Goal: Use online tool/utility: Utilize a website feature to perform a specific function

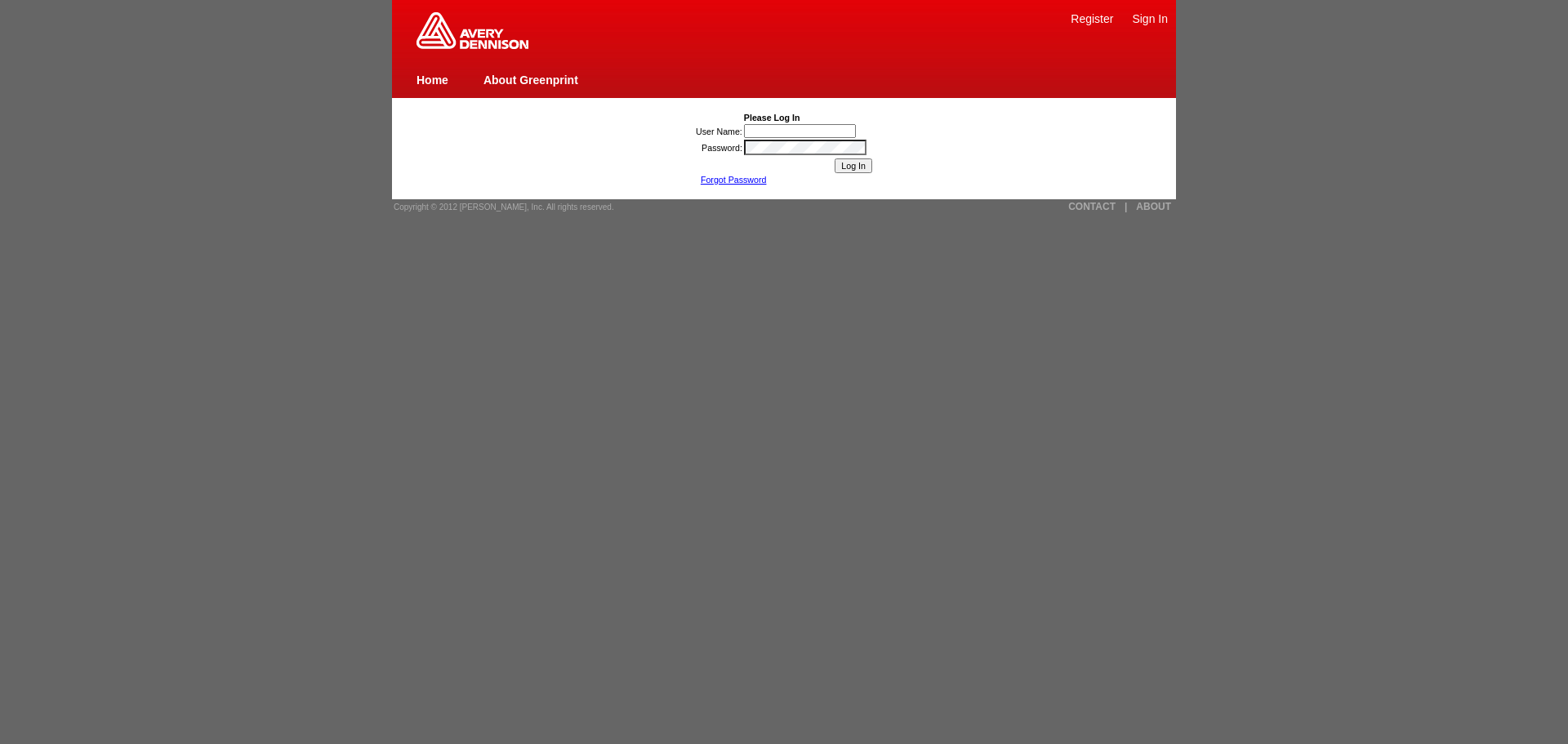
paste input "[PERSON_NAME] van de Pol"
type input "[PERSON_NAME] van de Pol"
click at [853, 166] on input "Log In" at bounding box center [853, 165] width 38 height 15
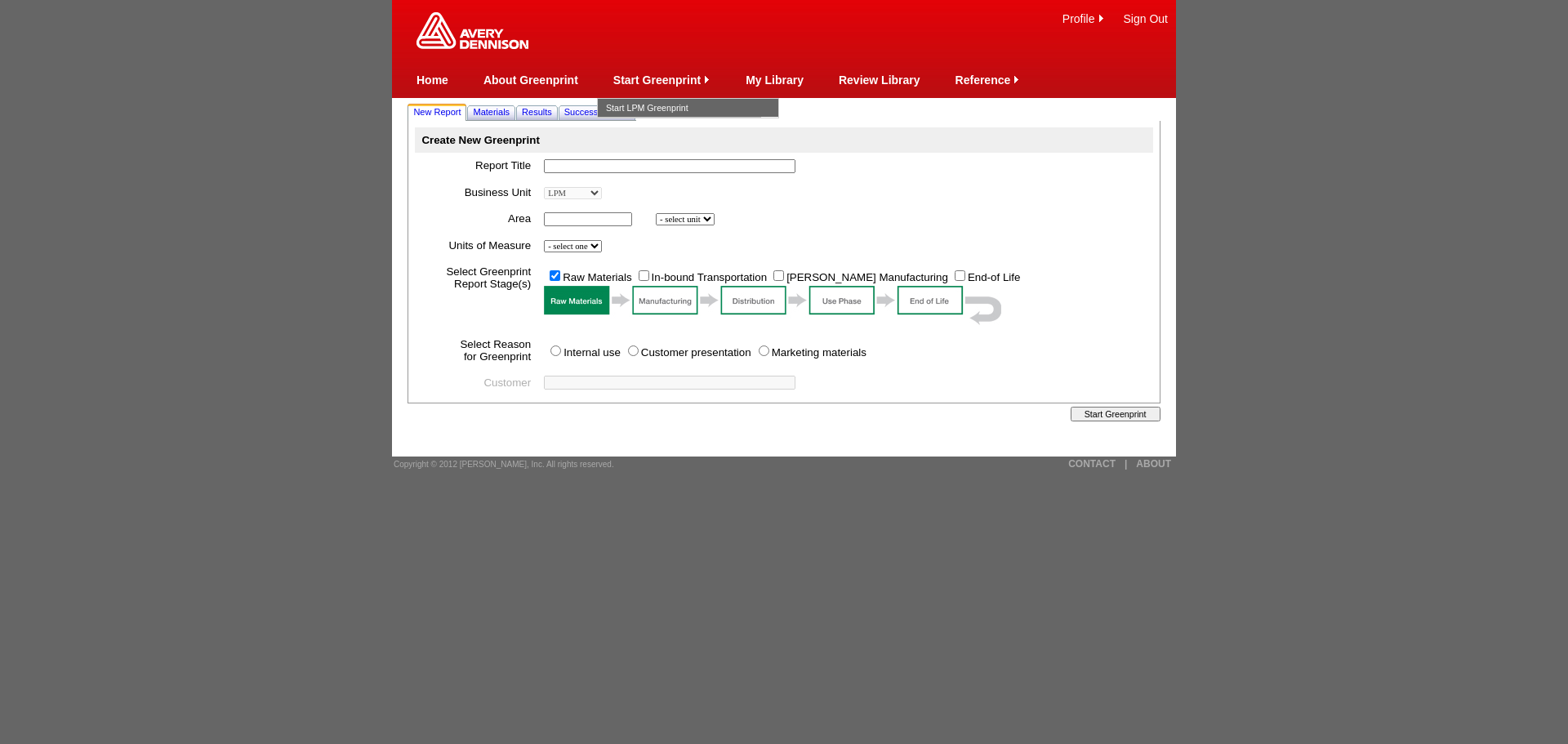
click at [620, 169] on input "text" at bounding box center [669, 166] width 252 height 14
paste input "MED1827 & MED5570U"
click at [567, 166] on input "MED1827 & MED5570U" at bounding box center [669, 166] width 252 height 14
click at [626, 166] on input "MED 1827 & MED5570U" at bounding box center [669, 166] width 252 height 14
type input "MED 1827 & MED 5570U"
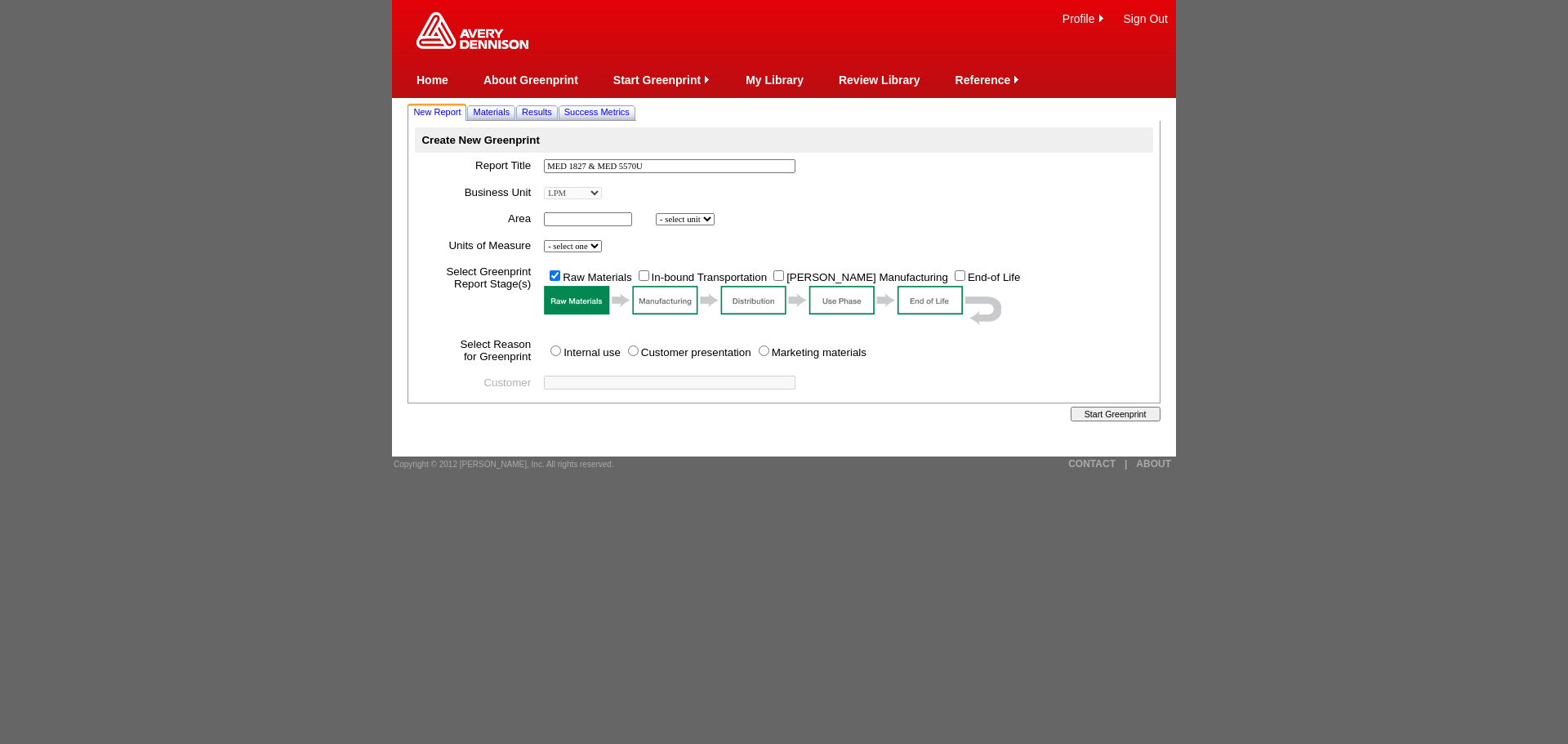
click at [597, 218] on input "text" at bounding box center [588, 219] width 88 height 14
type input "1000000"
click at [604, 242] on td "- select one Imperial Metric *" at bounding box center [845, 246] width 615 height 27
click at [602, 247] on select "- select one Imperial Metric" at bounding box center [573, 247] width 58 height 12
select select "Metric"
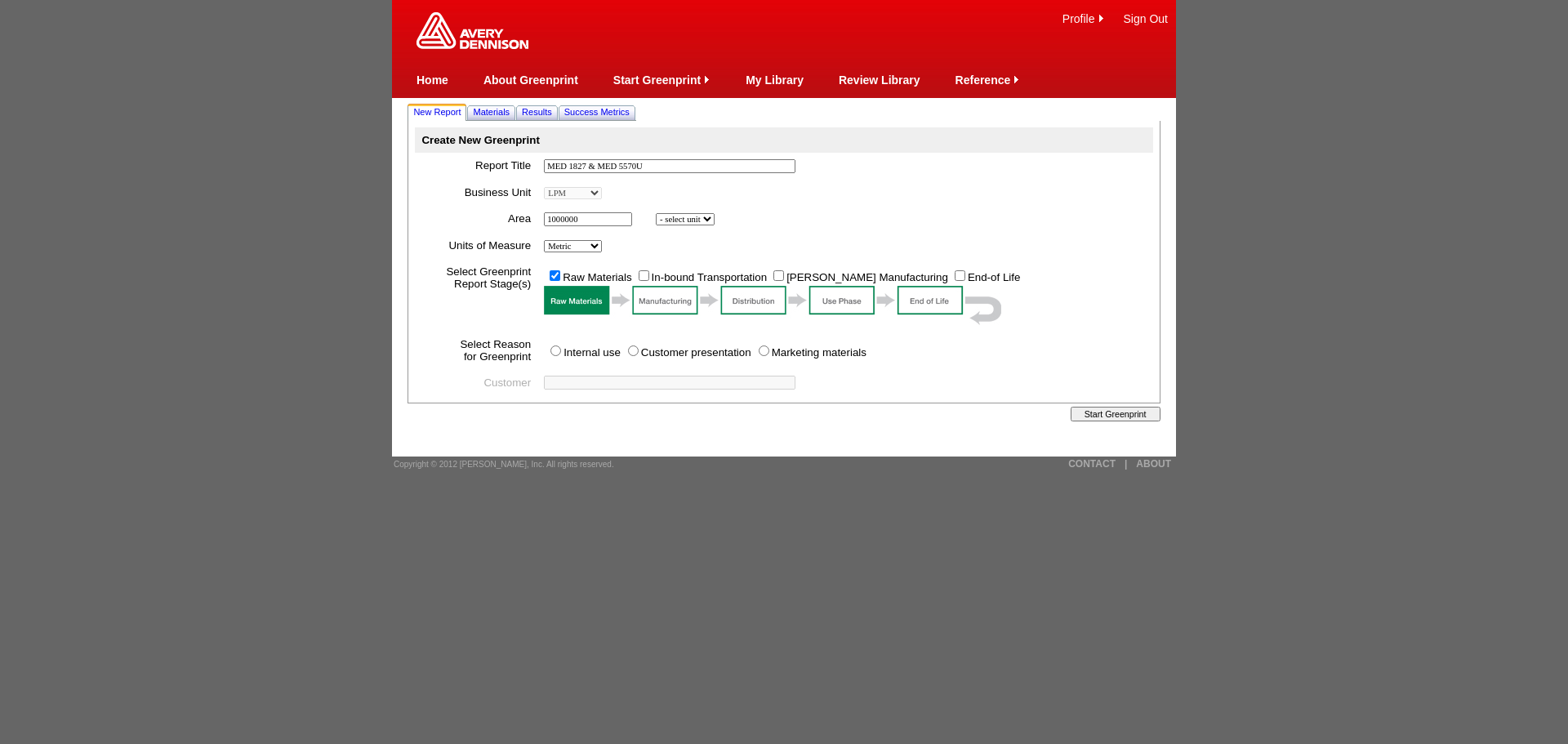
click at [546, 243] on select "- select one Imperial Metric" at bounding box center [573, 247] width 58 height 12
click at [559, 353] on input "Internal use" at bounding box center [556, 351] width 11 height 11
radio input "true"
click at [1108, 421] on input "Start Greenprint" at bounding box center [1115, 414] width 90 height 15
click at [715, 223] on select "- select unit bsi inch2 m2" at bounding box center [685, 219] width 59 height 12
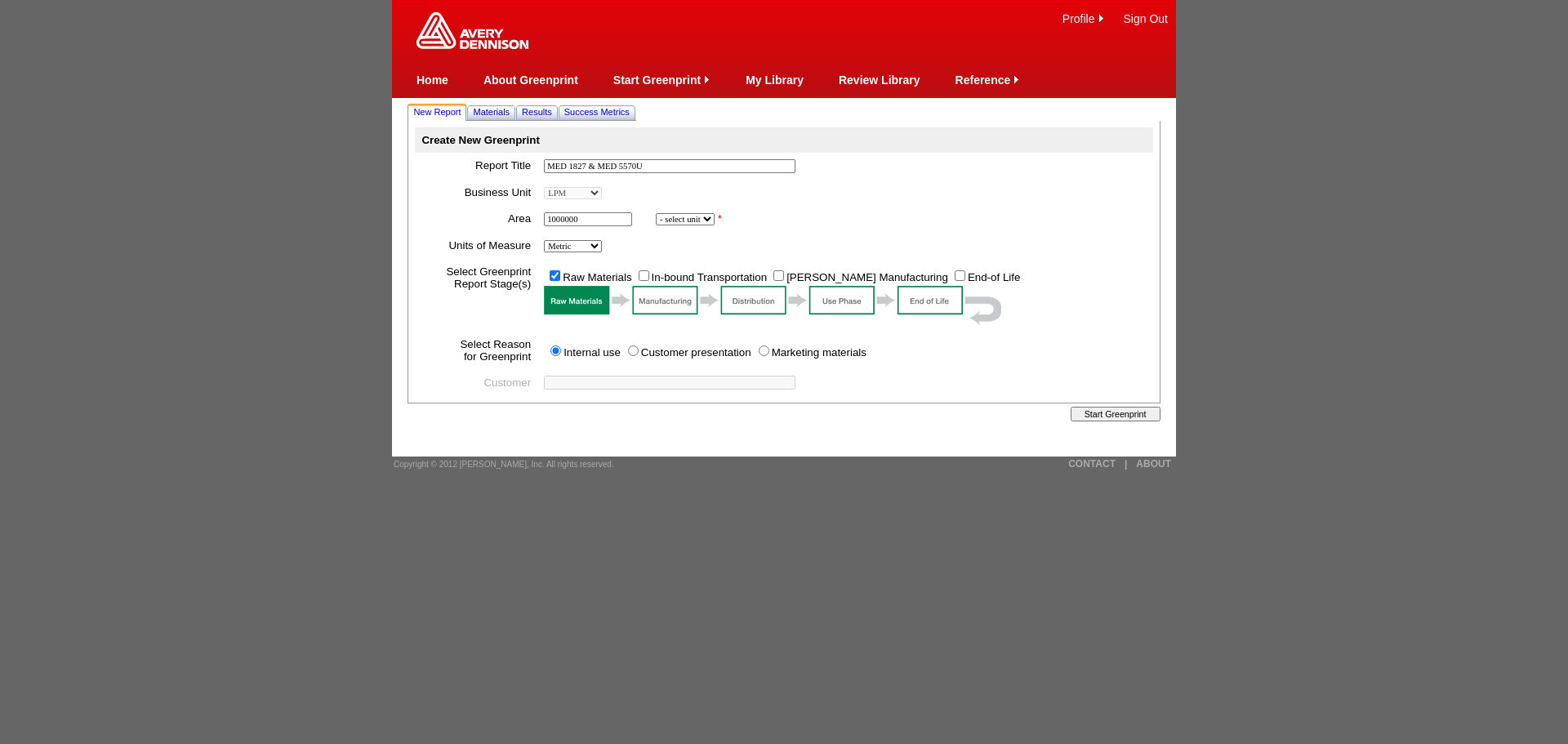
select select "6"
click at [658, 216] on select "- select unit bsi inch2 m2" at bounding box center [685, 219] width 59 height 12
click at [1107, 421] on input "Start Greenprint" at bounding box center [1115, 414] width 90 height 15
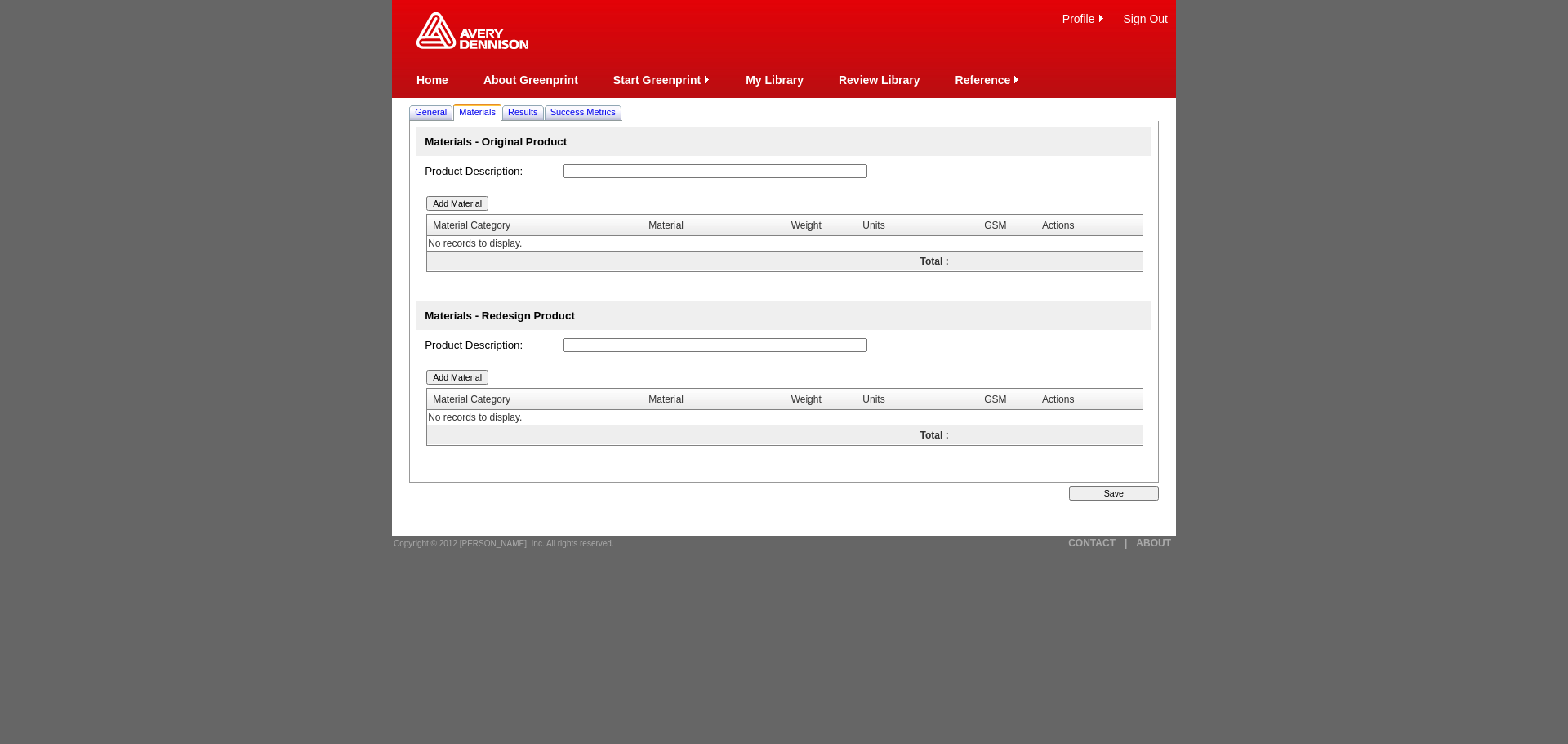
click at [613, 173] on input "text" at bounding box center [716, 171] width 304 height 14
type input "MED 1827"
click at [464, 203] on input "Add Material" at bounding box center [457, 203] width 62 height 15
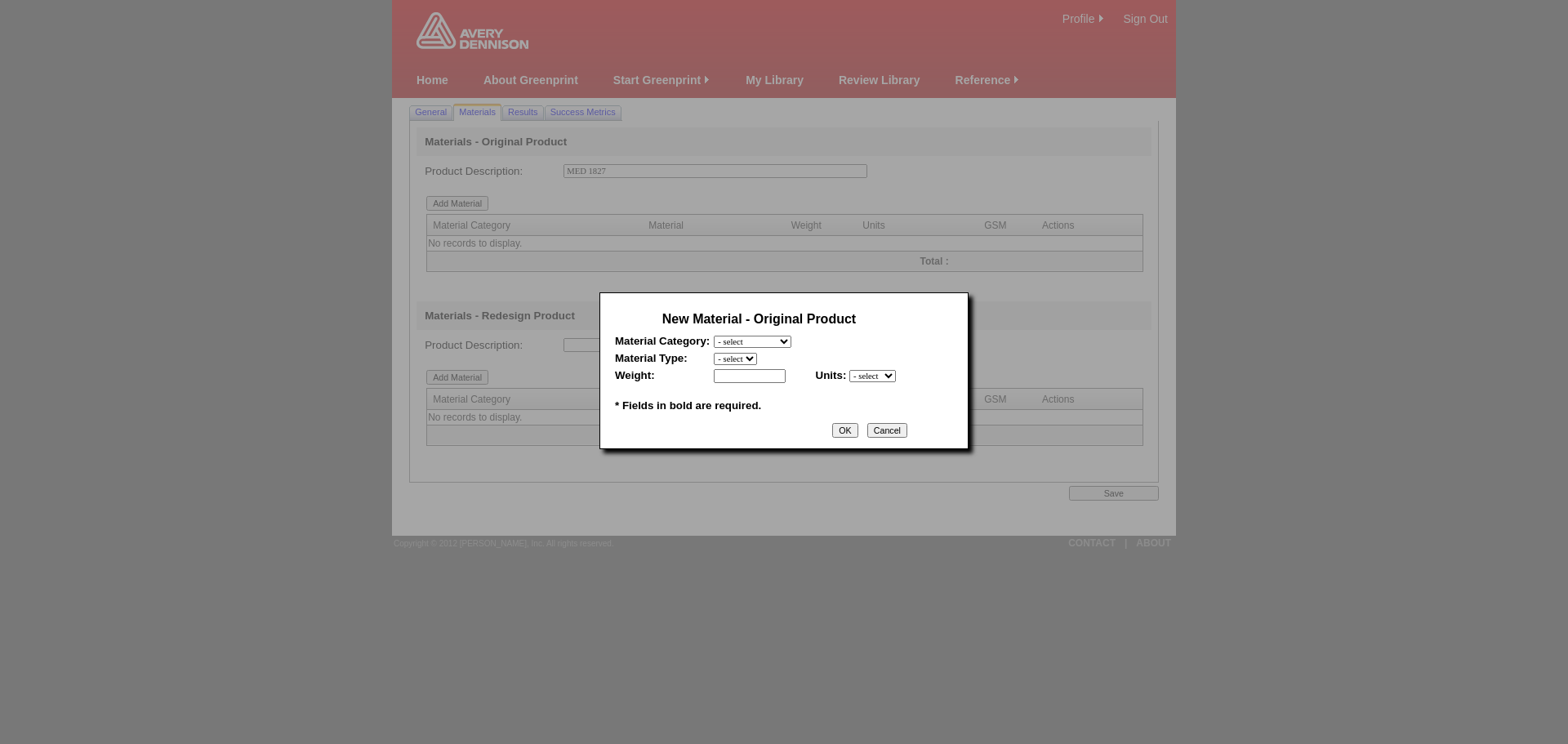
click at [791, 338] on select "- select Film and plastics Papers Liners Adhesives Miscellaneous" at bounding box center [753, 342] width 78 height 12
select select "3"
click at [714, 336] on select "- select Film and plastics Papers Liners Adhesives Miscellaneous" at bounding box center [753, 342] width 78 height 12
click at [760, 382] on input "text" at bounding box center [750, 376] width 72 height 14
click at [773, 361] on select "- select 2018 CCK Liner, bleached (inc. silicone) 2018 Foil 2018- PCK Liner 201…" at bounding box center [795, 359] width 162 height 12
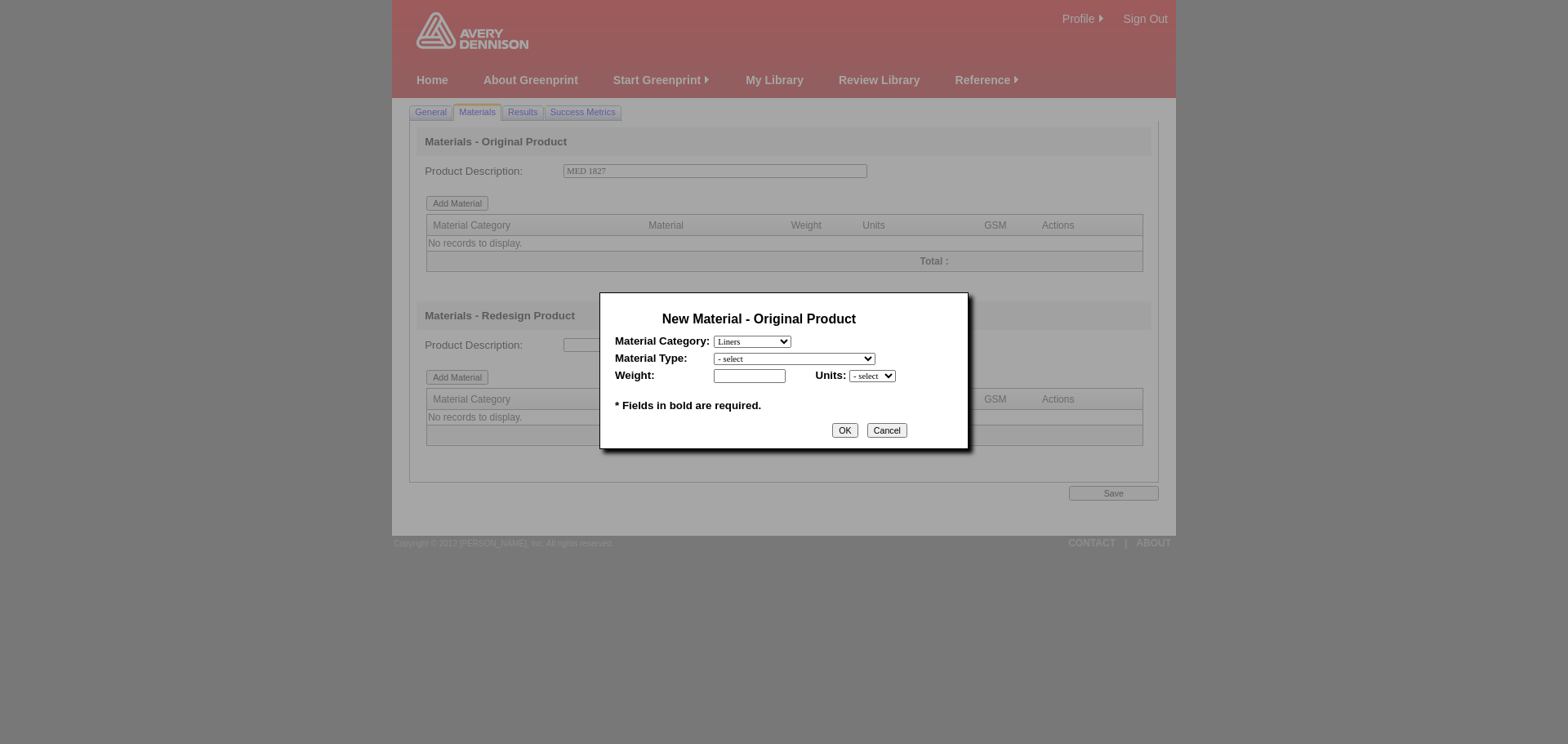
select select "346"
click at [714, 353] on select "- select 2018 CCK Liner, bleached (inc. silicone) 2018 Foil 2018- PCK Liner 201…" at bounding box center [795, 359] width 162 height 12
click at [893, 373] on select "- select mil lbs microns gsm" at bounding box center [872, 376] width 47 height 12
click at [745, 379] on input "text" at bounding box center [750, 376] width 72 height 14
type input "78"
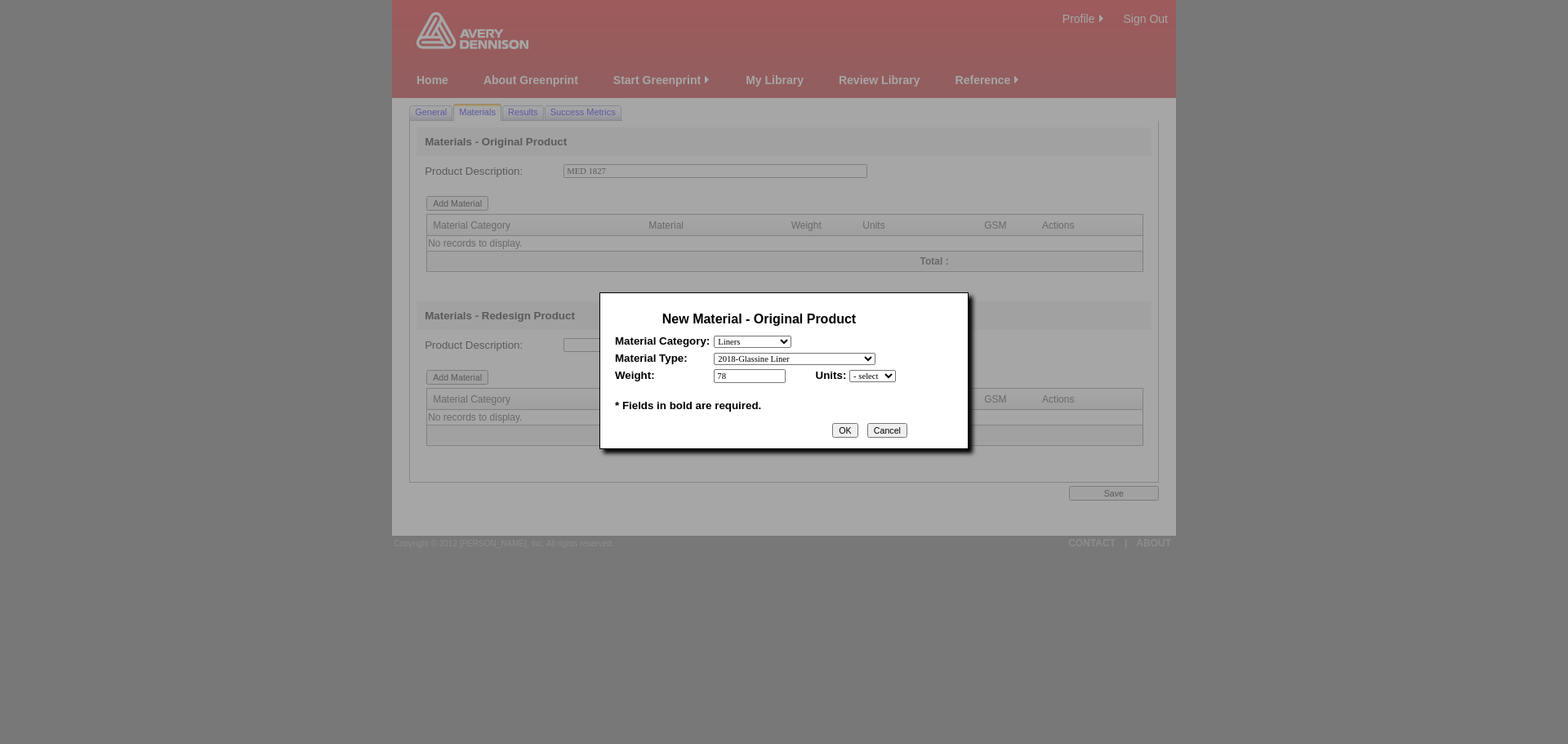
click at [865, 378] on select "- select mil lbs microns gsm" at bounding box center [872, 376] width 47 height 12
select select "5"
click at [849, 370] on select "- select mil lbs microns gsm" at bounding box center [872, 376] width 47 height 12
click at [856, 433] on input "OK" at bounding box center [845, 430] width 26 height 15
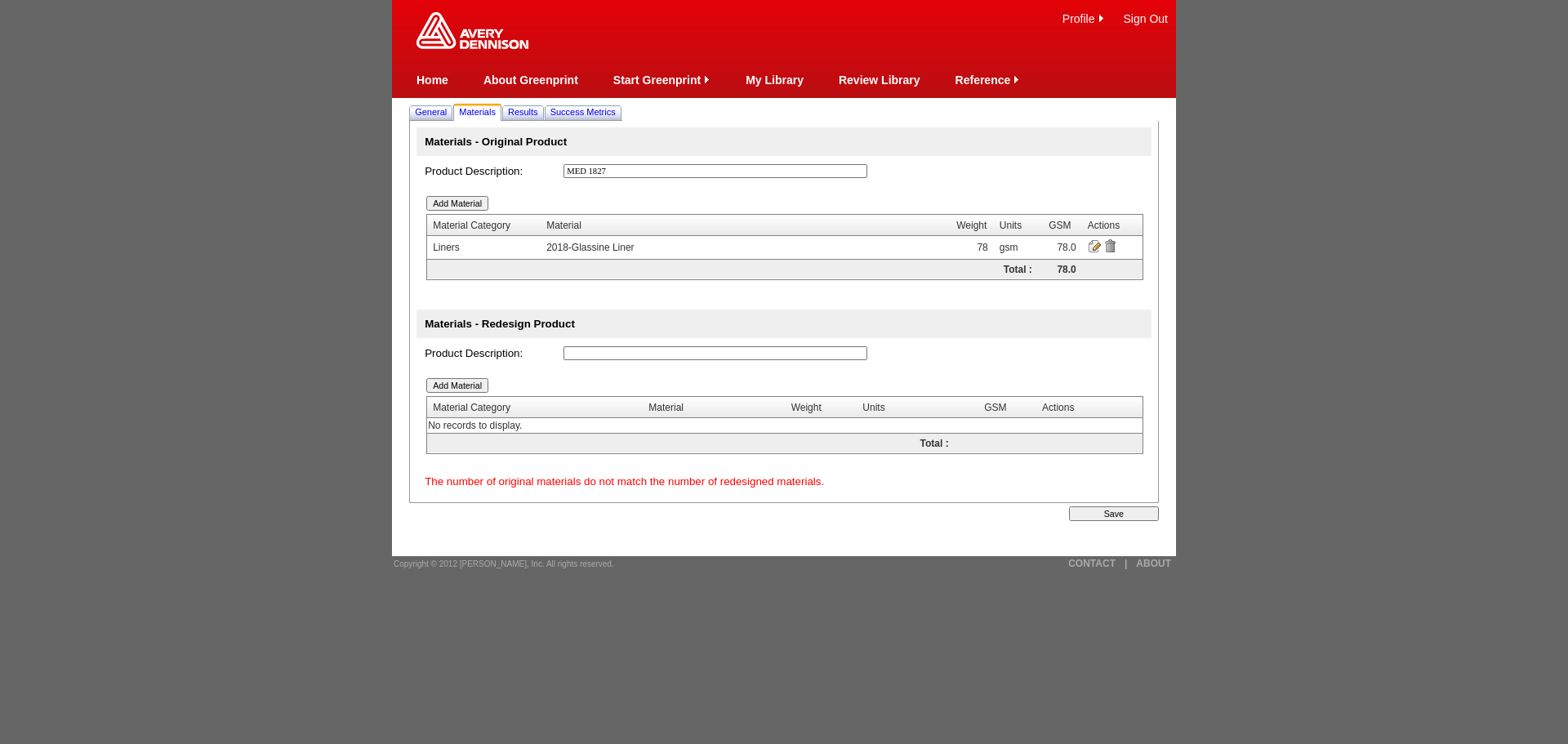
click at [1096, 244] on input "image" at bounding box center [1094, 246] width 13 height 13
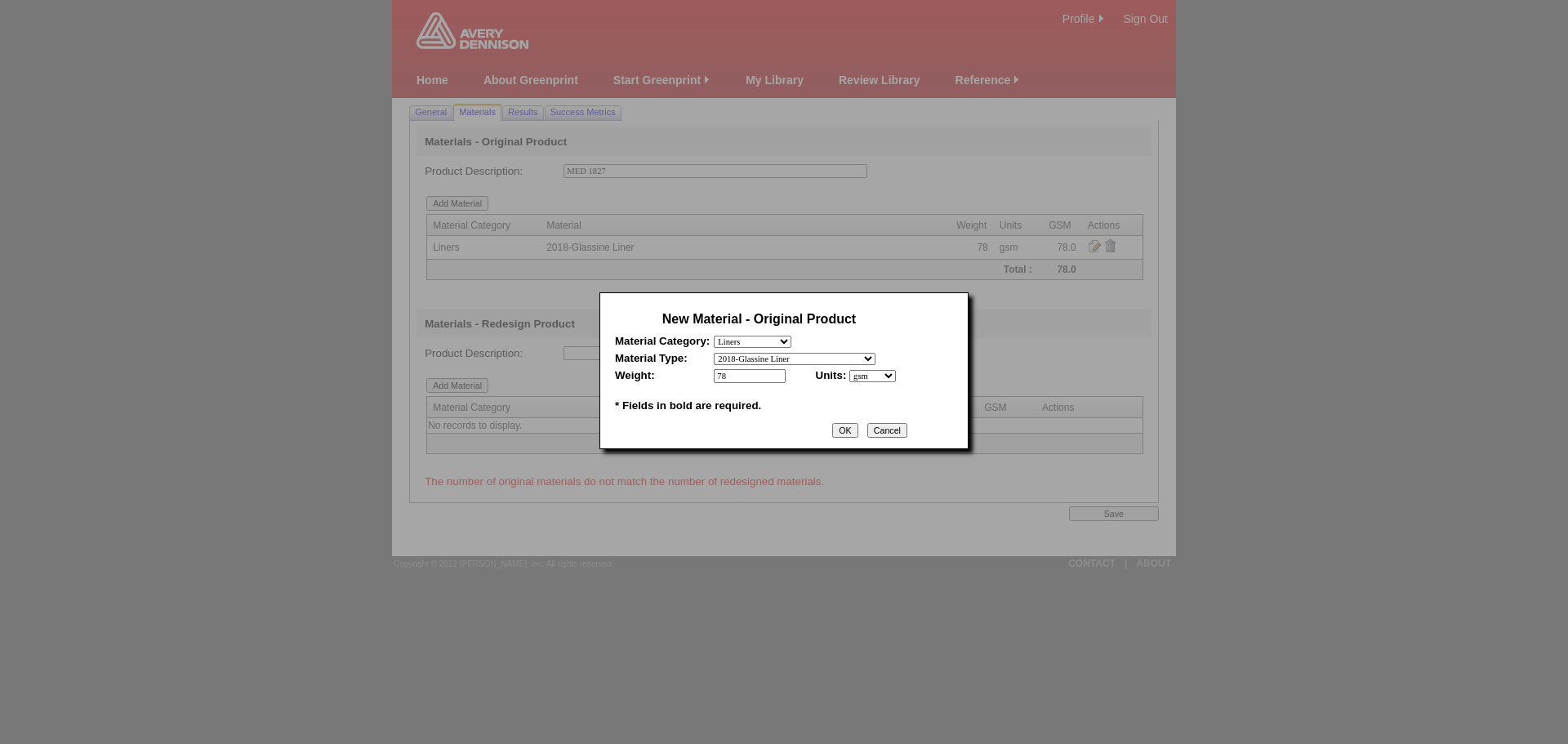
drag, startPoint x: 733, startPoint y: 382, endPoint x: 679, endPoint y: 378, distance: 54.1
click at [679, 378] on tr "Weight: 78 * * Units: - select mil lbs microns gsm *" at bounding box center [759, 376] width 288 height 14
type input "120"
click at [857, 429] on input "OK" at bounding box center [845, 430] width 26 height 15
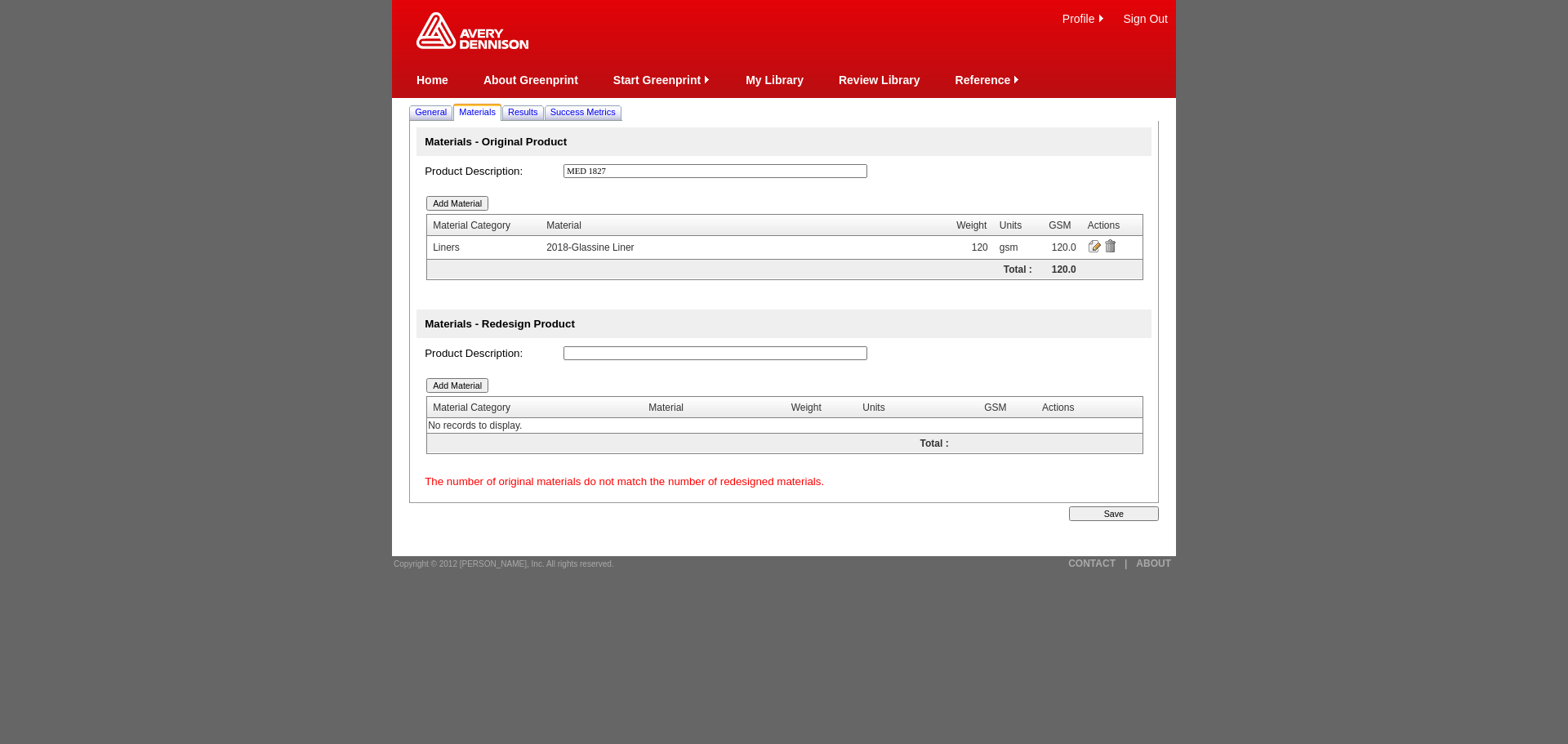
click at [468, 207] on input "Add Material" at bounding box center [457, 203] width 62 height 15
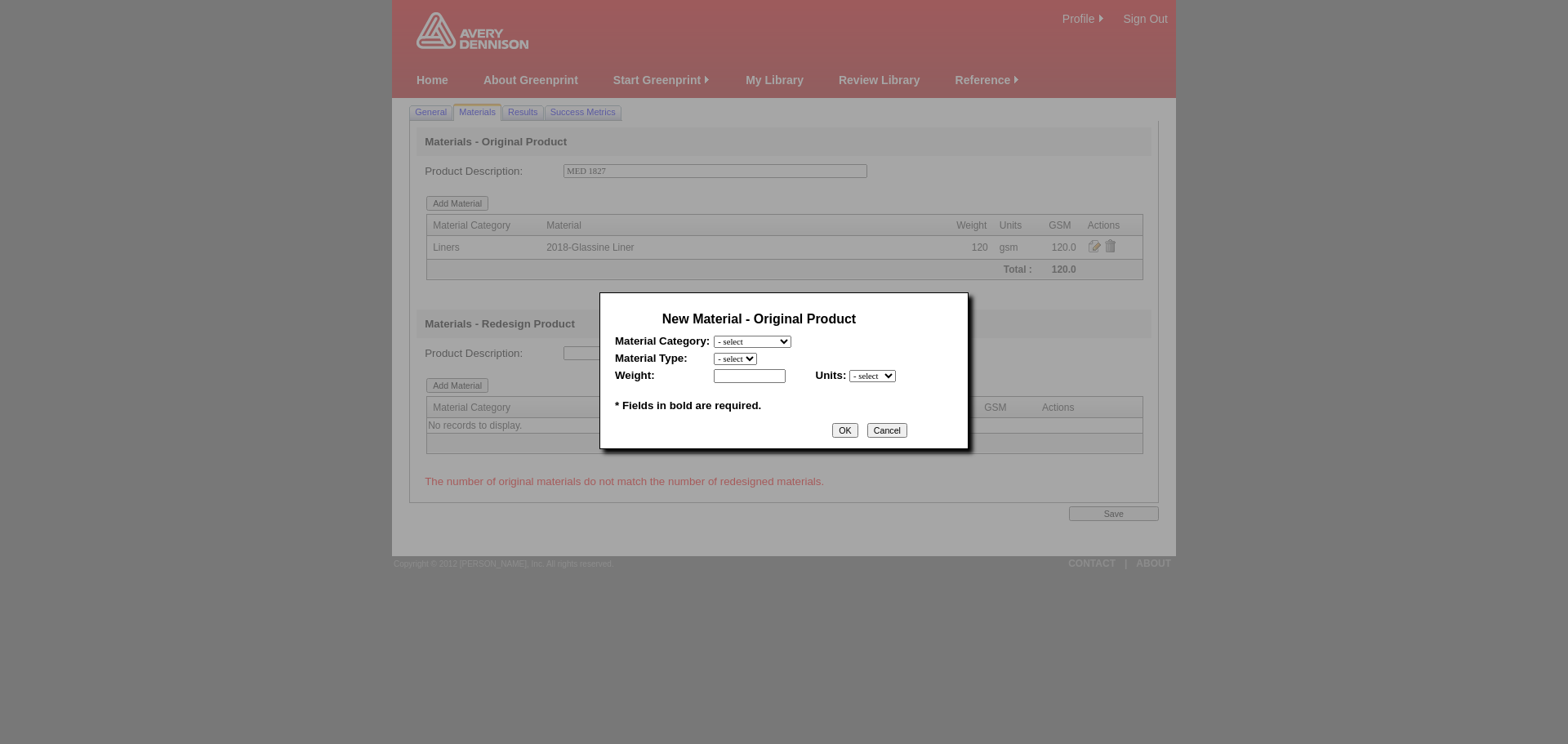
click at [736, 336] on select "- select Film and plastics Papers Liners Adhesives Miscellaneous" at bounding box center [753, 342] width 78 height 12
select select "4"
click at [714, 336] on select "- select Film and plastics Papers Liners Adhesives Miscellaneous" at bounding box center [753, 342] width 78 height 12
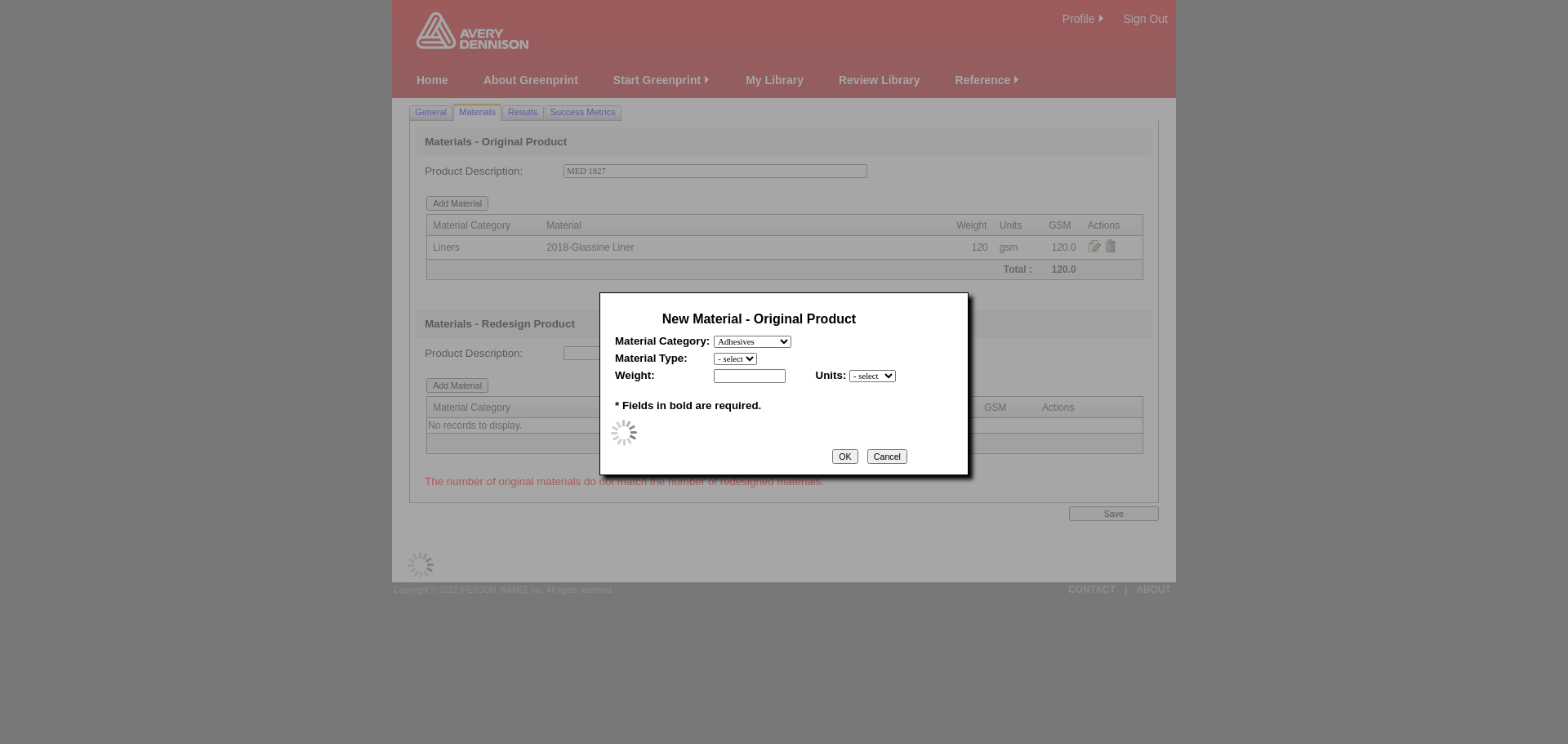
click at [750, 363] on select "- select" at bounding box center [735, 359] width 43 height 12
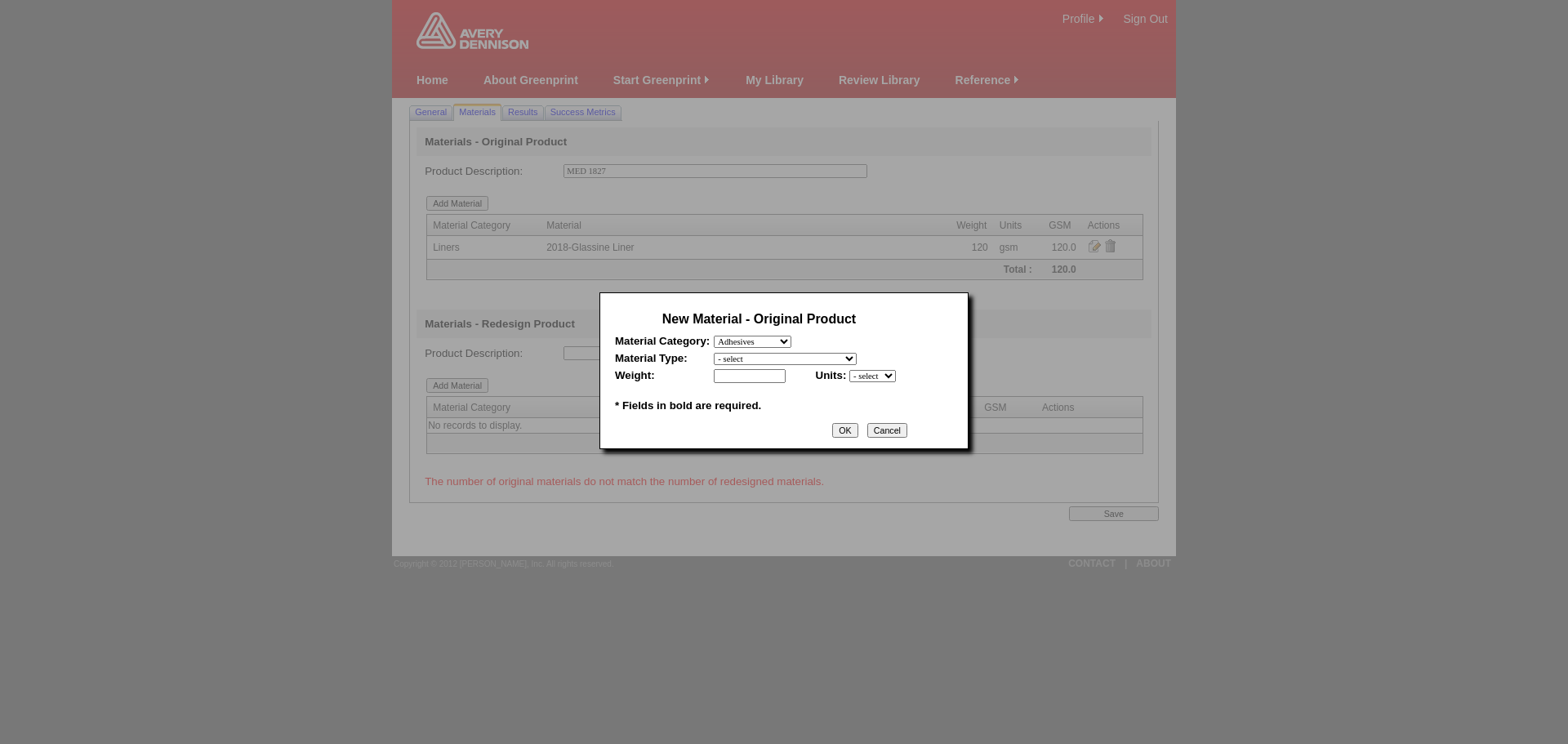
click at [757, 353] on select "- select 2018-Compostable Adhesive 2018-Emulsion 2018-Hotmelt 0% biobased 2018-…" at bounding box center [786, 359] width 143 height 12
select select "320"
click at [714, 353] on select "- select 2018-Compostable Adhesive 2018-Emulsion 2018-Hotmelt 0% biobased 2018-…" at bounding box center [786, 359] width 143 height 12
click at [735, 375] on input "text" at bounding box center [750, 376] width 72 height 14
click at [954, 693] on div at bounding box center [784, 372] width 1568 height 744
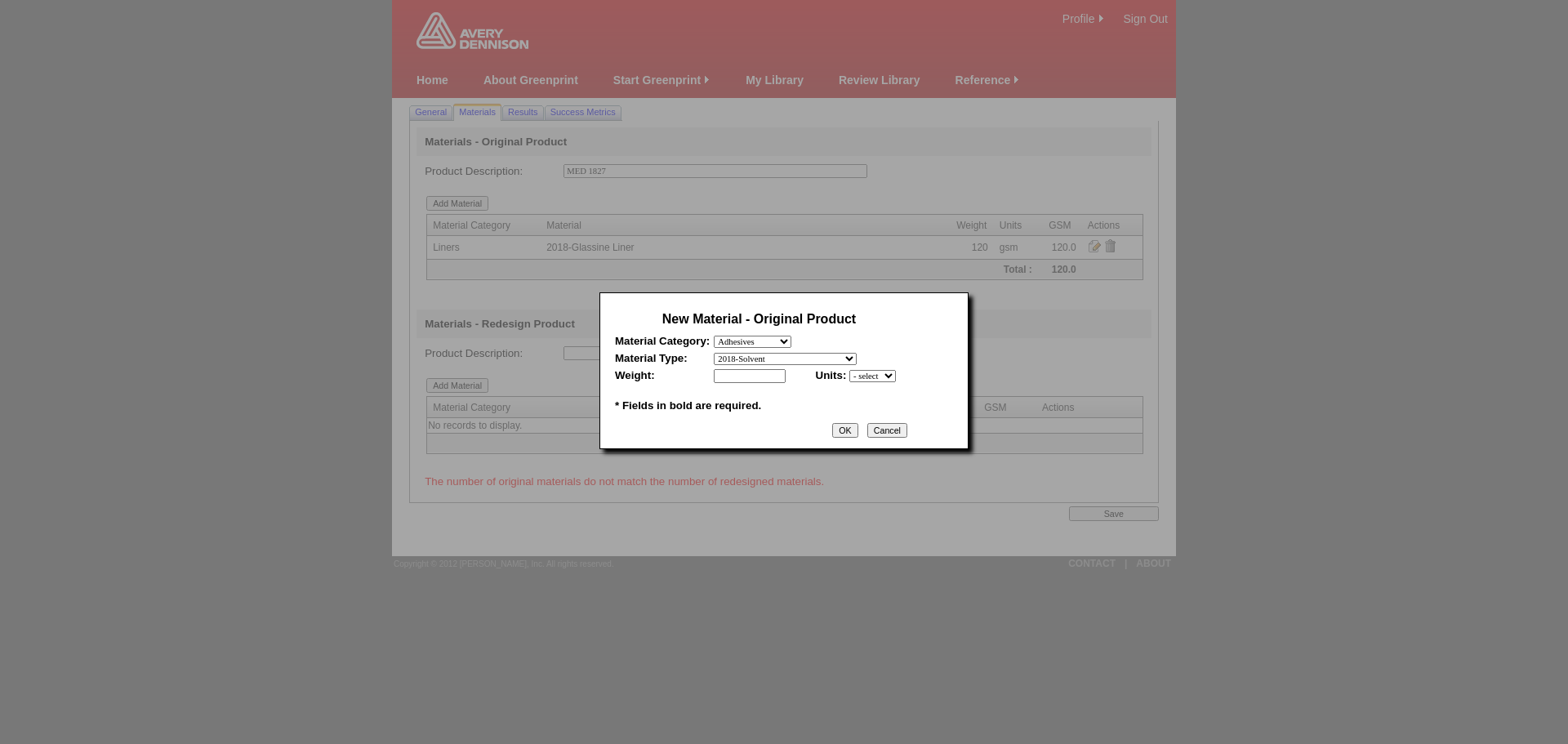
click at [772, 377] on input "text" at bounding box center [750, 376] width 72 height 14
type input "124"
click at [896, 376] on select "- select mil lbs microns gsm" at bounding box center [872, 376] width 47 height 12
select select "5"
click at [849, 370] on select "- select mil lbs microns gsm" at bounding box center [872, 376] width 47 height 12
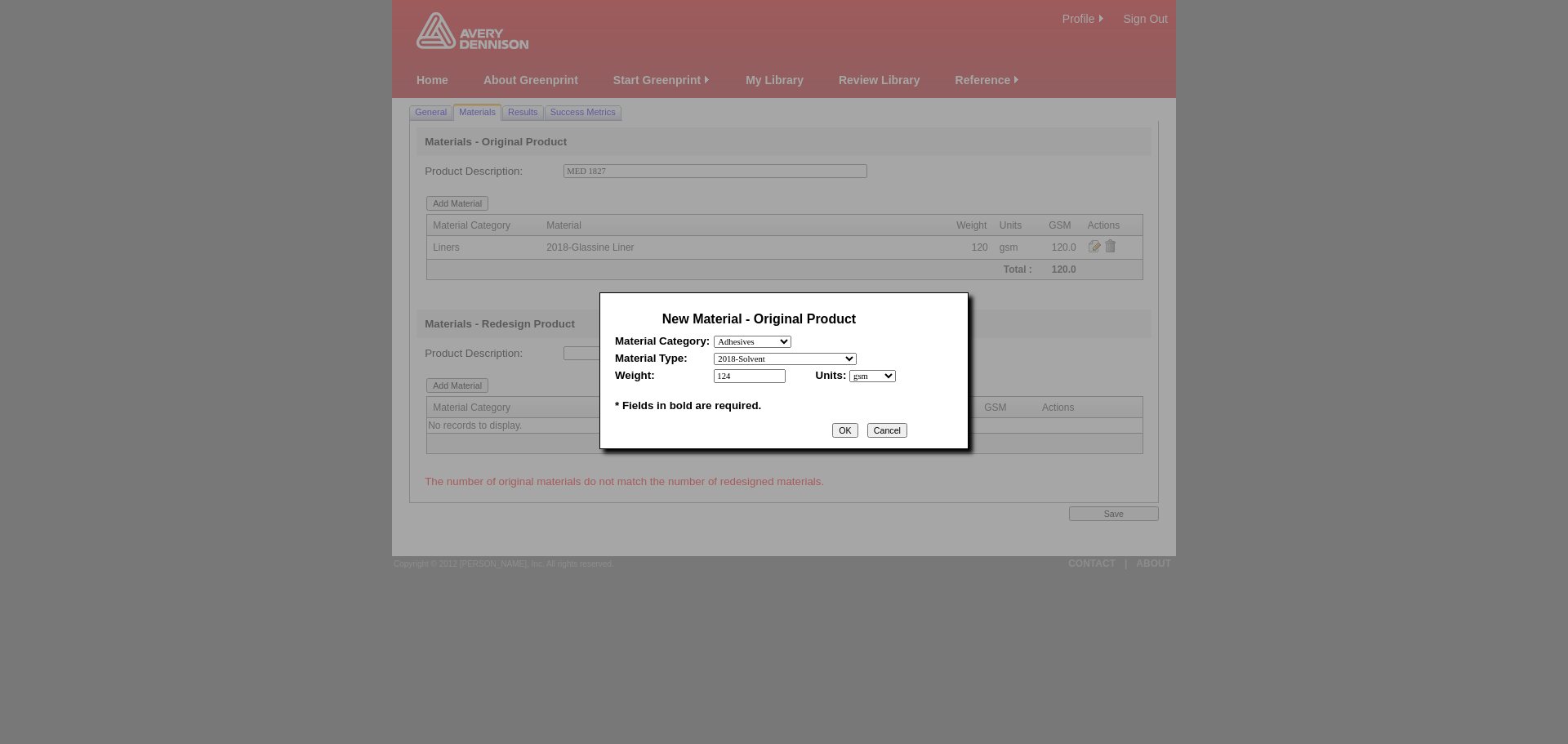
click at [857, 435] on input "OK" at bounding box center [845, 430] width 26 height 15
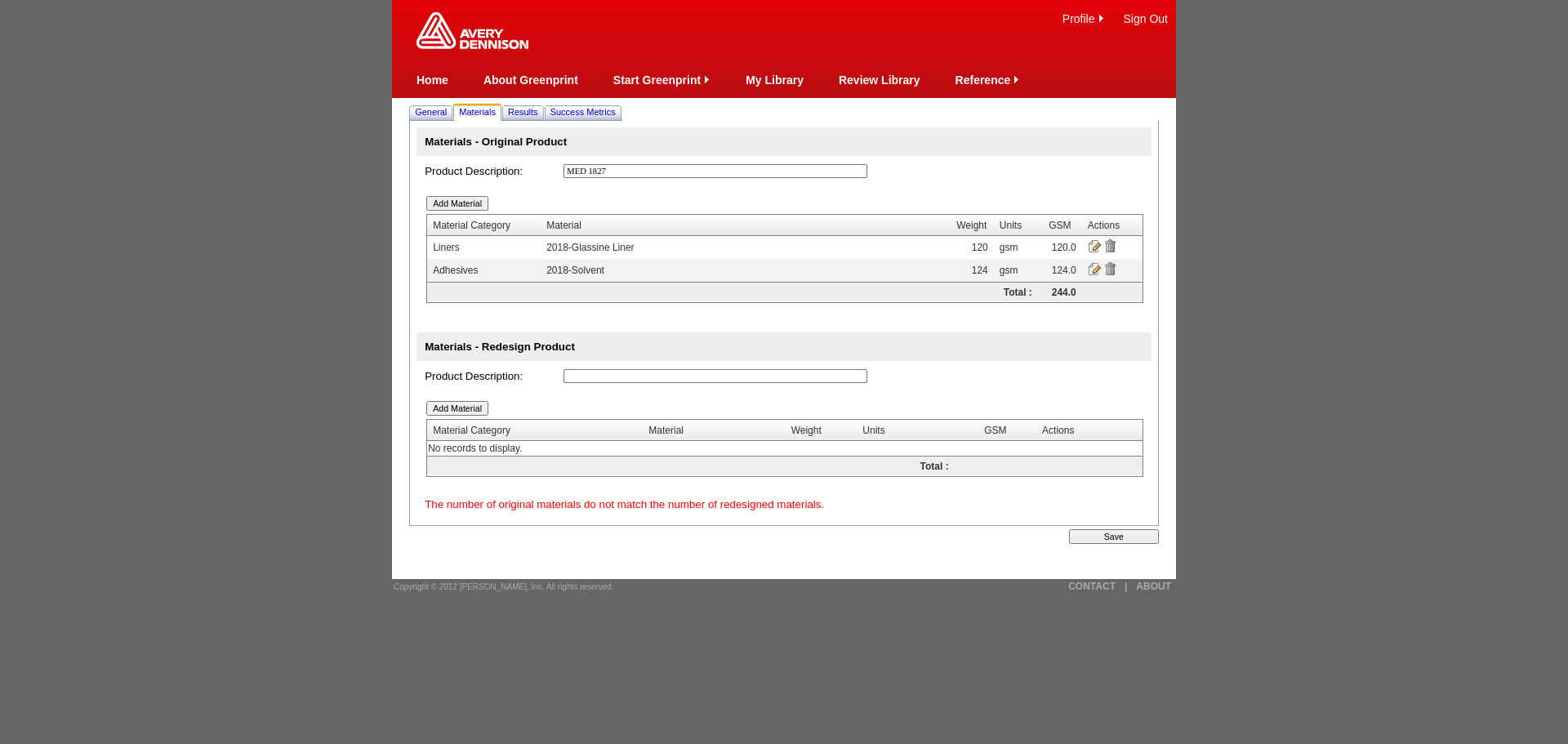
click at [461, 203] on input "Add Material" at bounding box center [457, 203] width 62 height 15
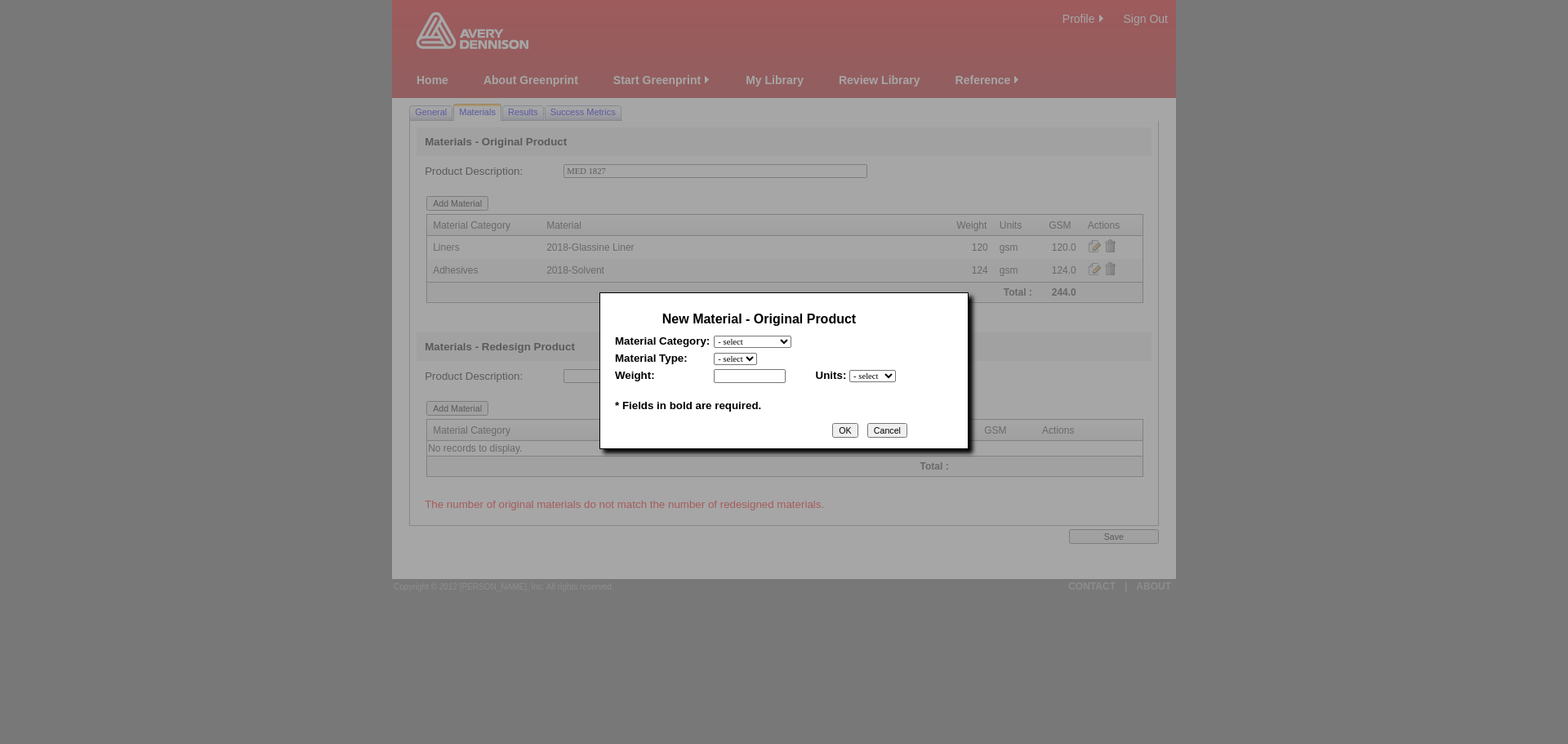
click at [764, 341] on select "- select Film and plastics Papers Liners Adhesives Miscellaneous" at bounding box center [753, 342] width 78 height 12
select select "1"
click at [714, 336] on select "- select Film and plastics Papers Liners Adhesives Miscellaneous" at bounding box center [753, 342] width 78 height 12
click at [736, 360] on select "- select 2018- Polyurethane 2018 PU Flex Clear 2018 PU Flex Pigmented 2018-Acry…" at bounding box center [806, 359] width 184 height 12
select select "376"
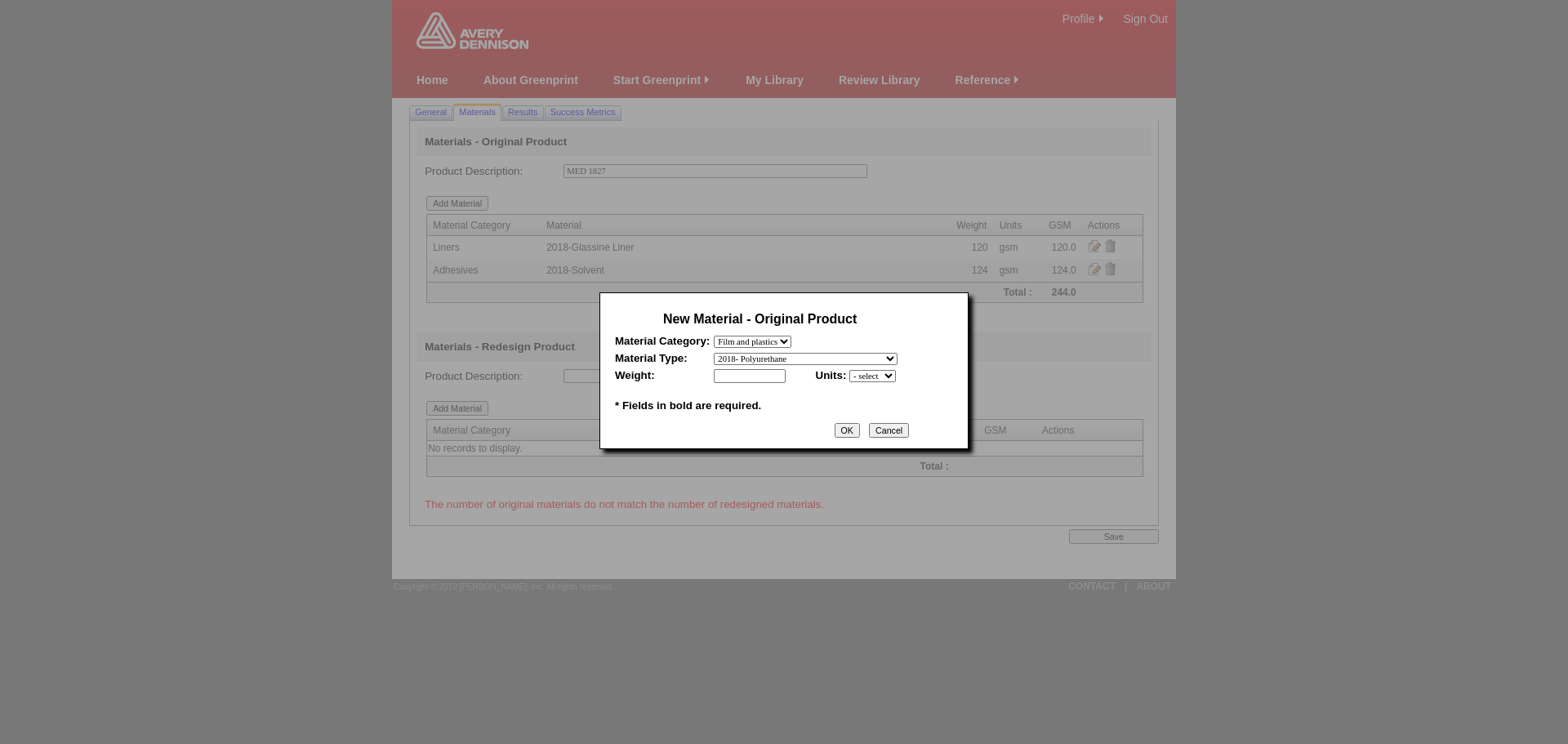
click at [714, 353] on select "- select 2018- Polyurethane 2018 PU Flex Clear 2018 PU Flex Pigmented 2018-Acry…" at bounding box center [806, 359] width 184 height 12
click at [735, 377] on input "text" at bounding box center [750, 376] width 72 height 14
click at [887, 376] on select "- select mil lbs microns gsm" at bounding box center [872, 376] width 47 height 12
select select "3"
click at [849, 370] on select "- select mil lbs microns gsm" at bounding box center [872, 376] width 47 height 12
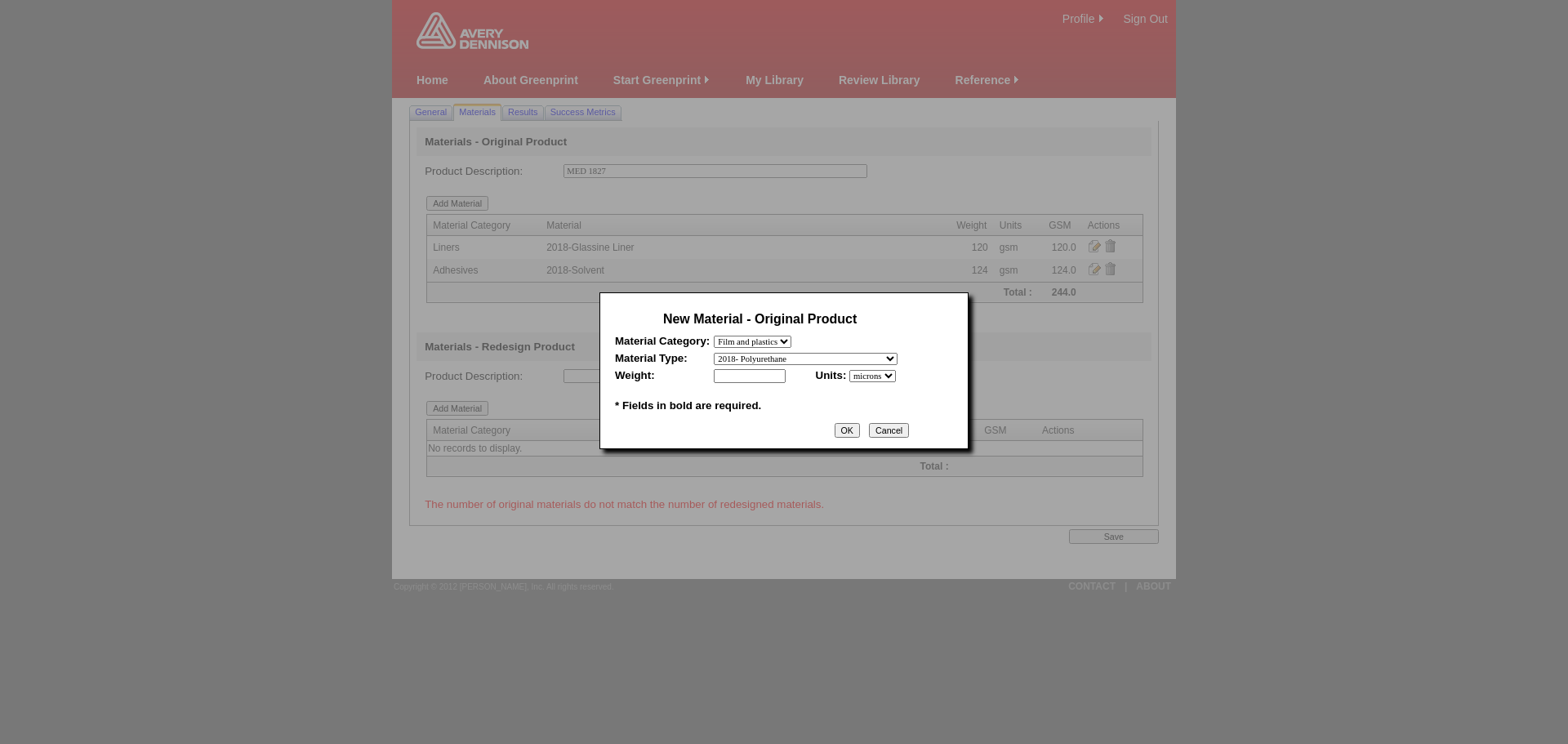
click at [743, 382] on input "text" at bounding box center [750, 376] width 72 height 14
type input "25"
click at [851, 437] on input "OK" at bounding box center [847, 430] width 26 height 15
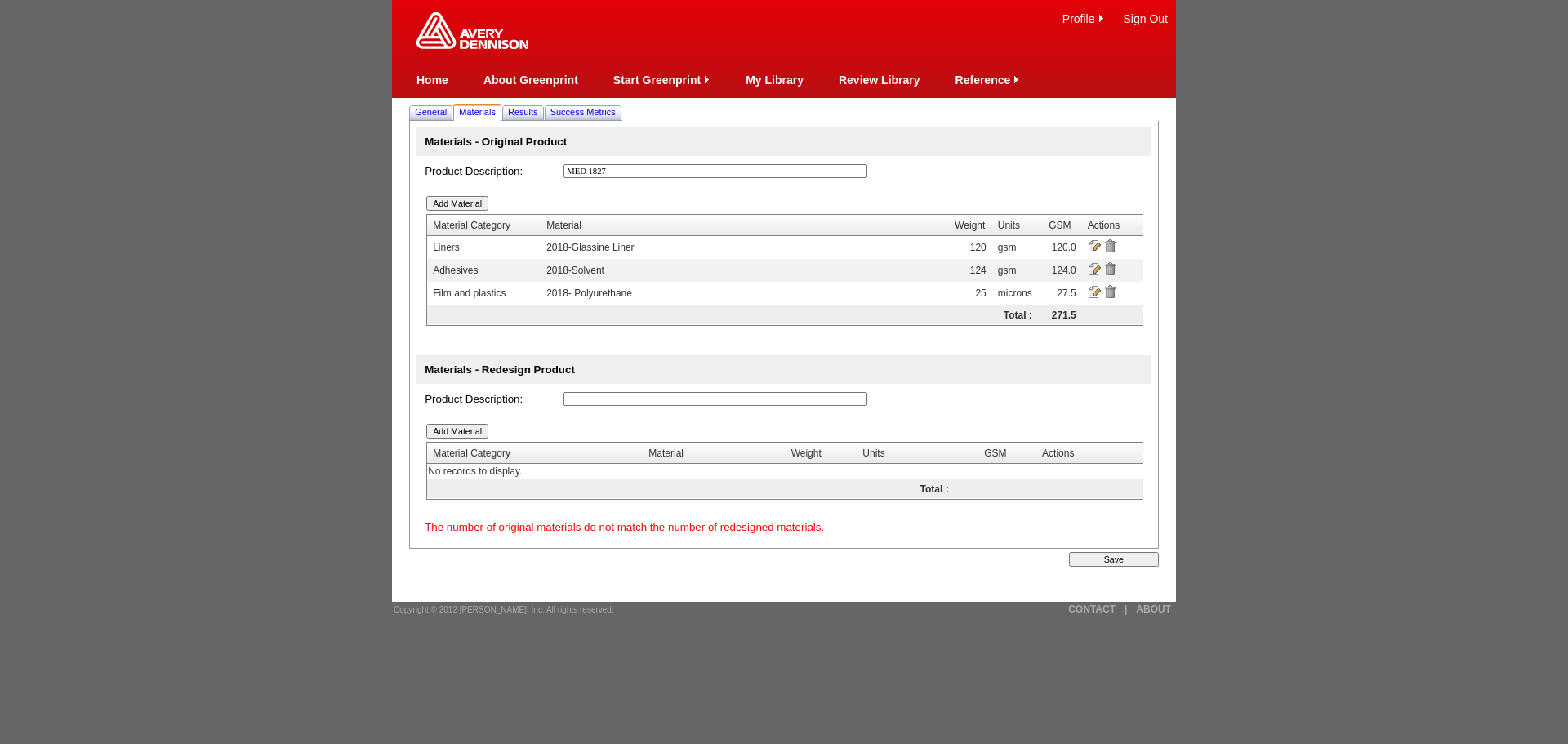
click at [598, 399] on input "text" at bounding box center [716, 399] width 304 height 14
type input "MED 5570U"
click at [468, 432] on input "Add Material" at bounding box center [457, 431] width 62 height 15
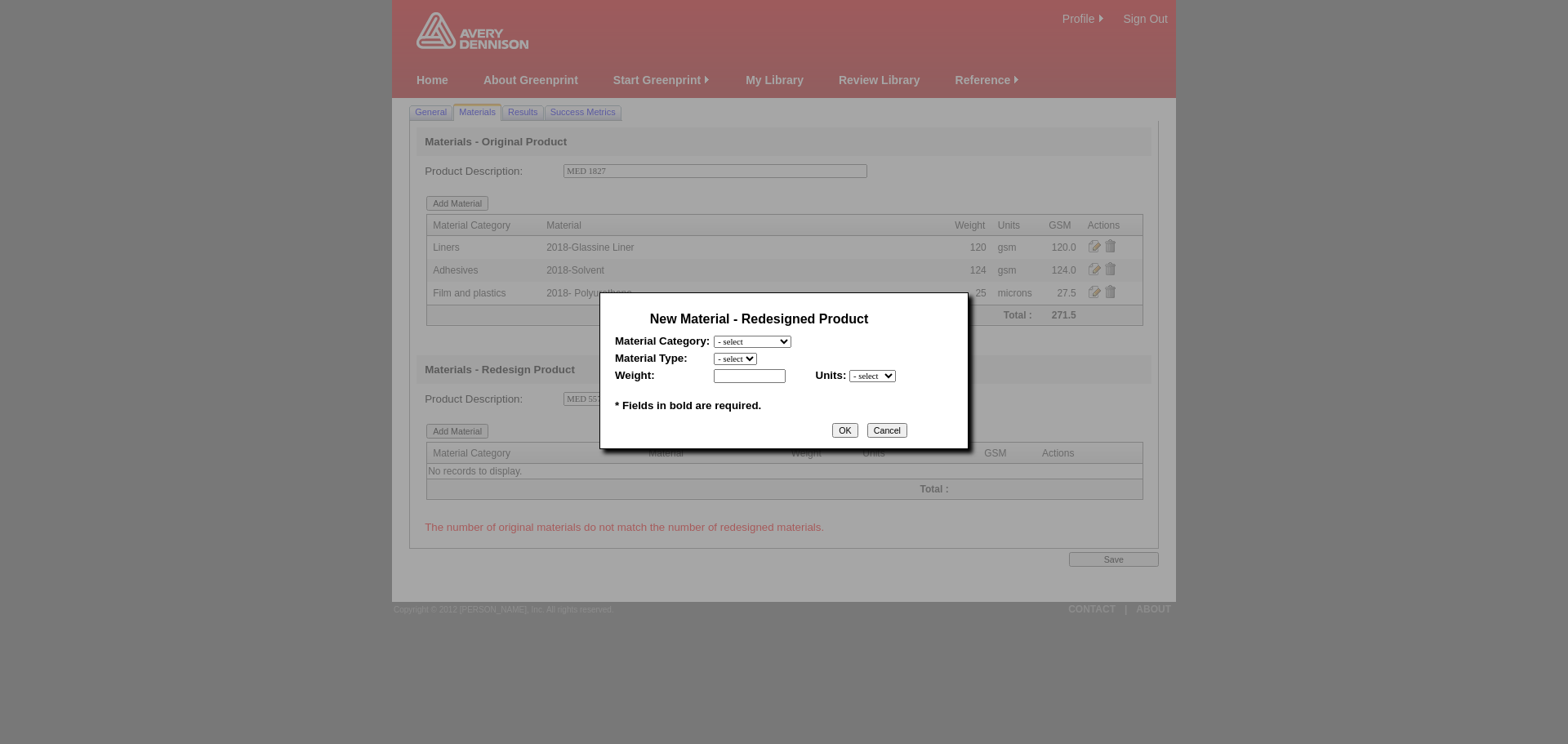
click at [790, 345] on select "- select Film and plastics Papers Liners Adhesives Miscellaneous" at bounding box center [753, 342] width 78 height 12
select select "3"
click at [714, 336] on select "- select Film and plastics Papers Liners Adhesives Miscellaneous" at bounding box center [753, 342] width 78 height 12
click at [739, 362] on select "- select 2018 CCK Liner, bleached (inc. silicone) 2018 Foil 2018- PCK Liner 201…" at bounding box center [795, 359] width 162 height 12
select select "346"
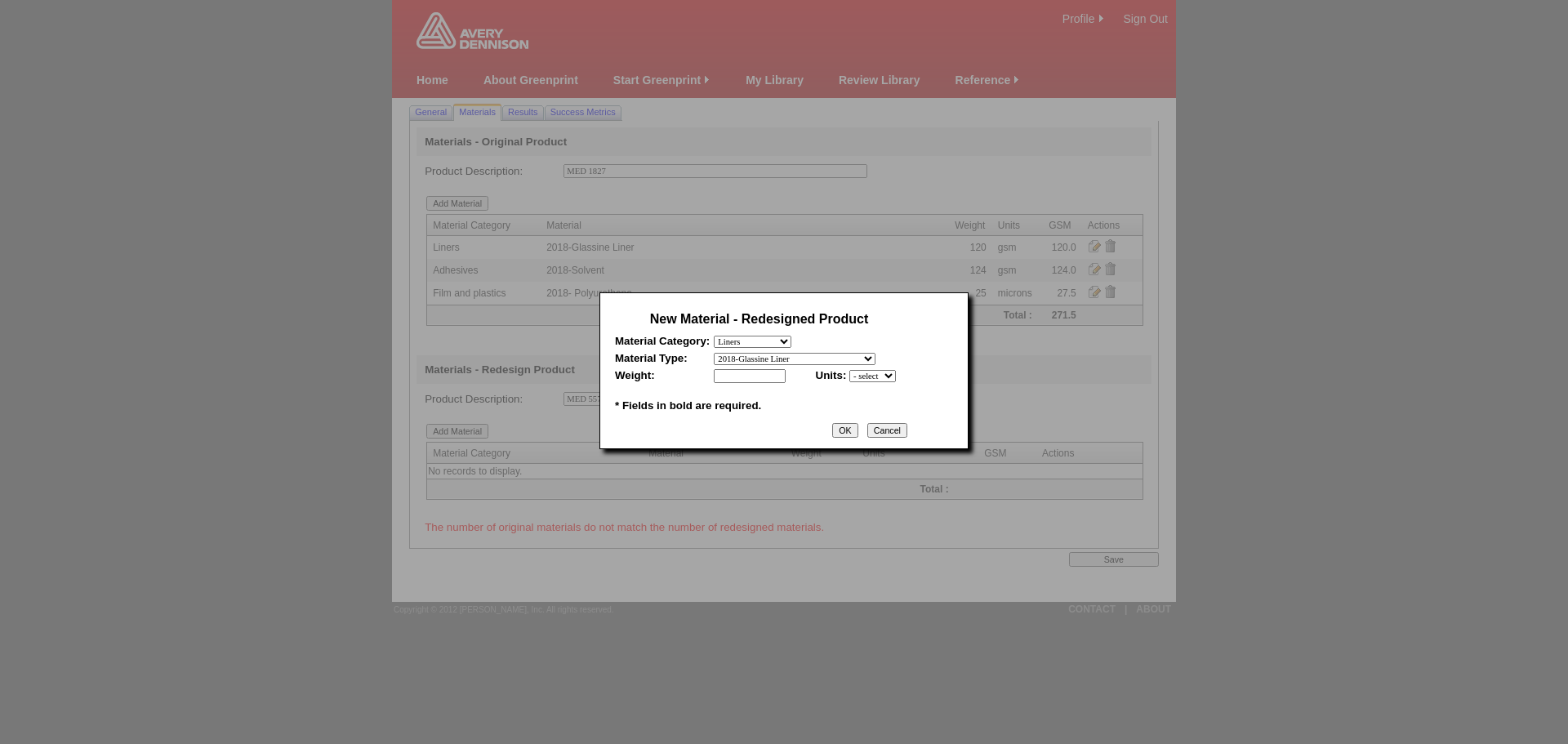
click at [714, 353] on select "- select 2018 CCK Liner, bleached (inc. silicone) 2018 Foil 2018- PCK Liner 201…" at bounding box center [795, 359] width 162 height 12
click at [756, 374] on input "text" at bounding box center [750, 376] width 72 height 14
type input "78"
click at [864, 377] on select "- select mil lbs microns gsm" at bounding box center [872, 376] width 47 height 12
select select "5"
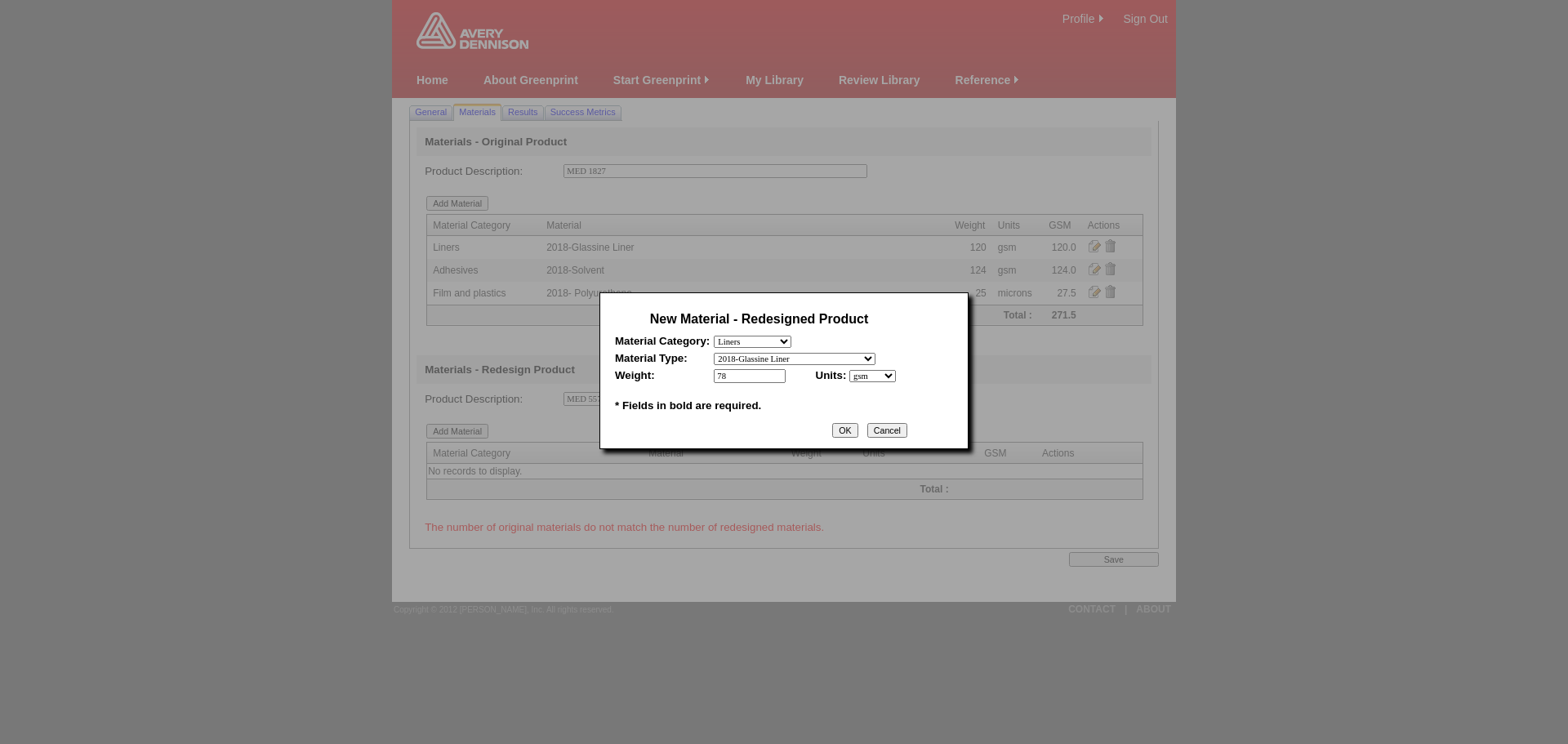
click at [849, 370] on select "- select mil lbs microns gsm" at bounding box center [872, 376] width 47 height 12
click at [852, 435] on input "OK" at bounding box center [845, 430] width 26 height 15
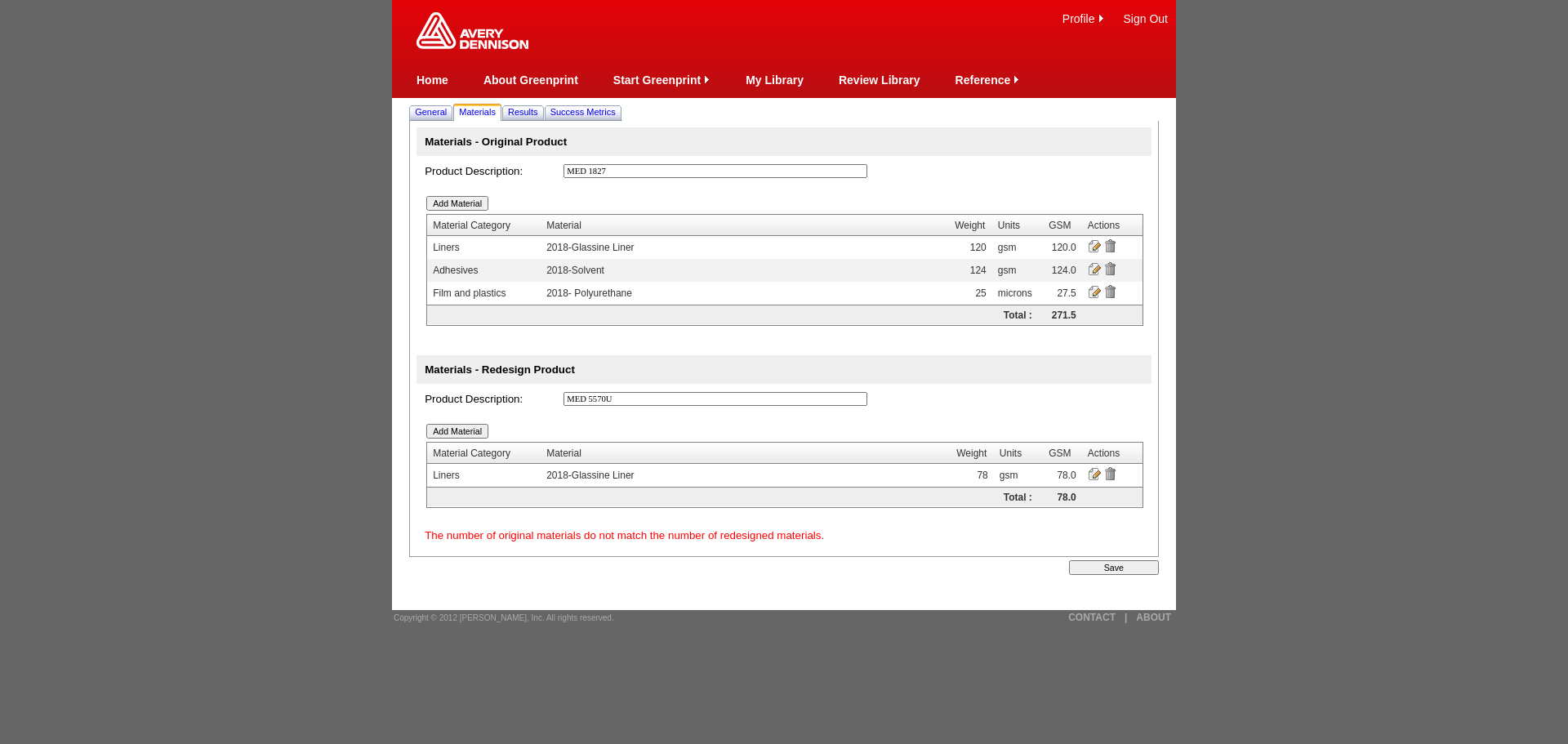
click at [453, 431] on input "Add Material" at bounding box center [457, 431] width 62 height 15
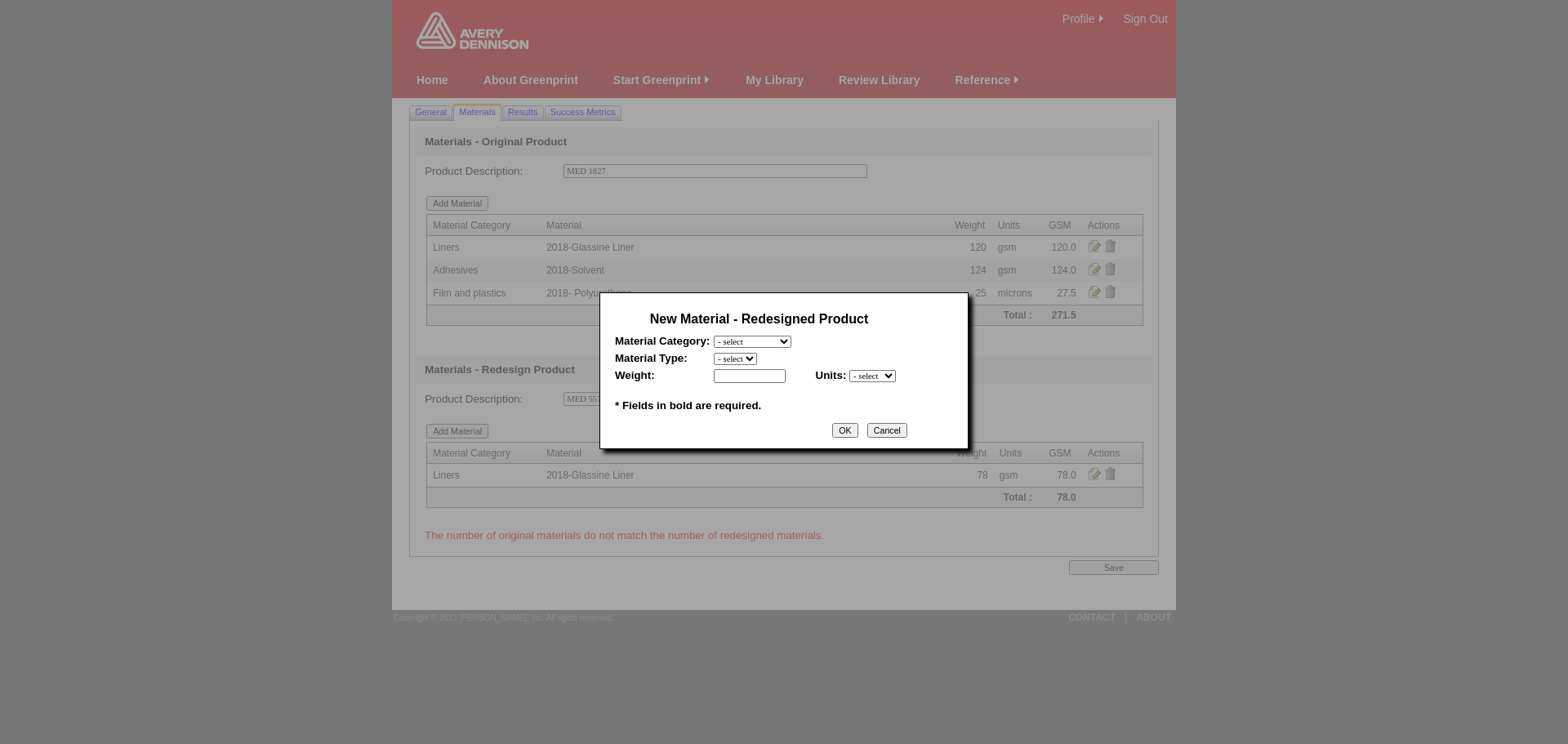
click at [791, 340] on select "- select Film and plastics Papers Liners Adhesives Miscellaneous" at bounding box center [753, 342] width 78 height 12
select select "4"
click at [714, 336] on select "- select Film and plastics Papers Liners Adhesives Miscellaneous" at bounding box center [753, 342] width 78 height 12
click at [756, 359] on select "- select 2018-Compostable Adhesive 2018-Emulsion 2018-Hotmelt 0% biobased 2018-…" at bounding box center [786, 359] width 143 height 12
select select "317"
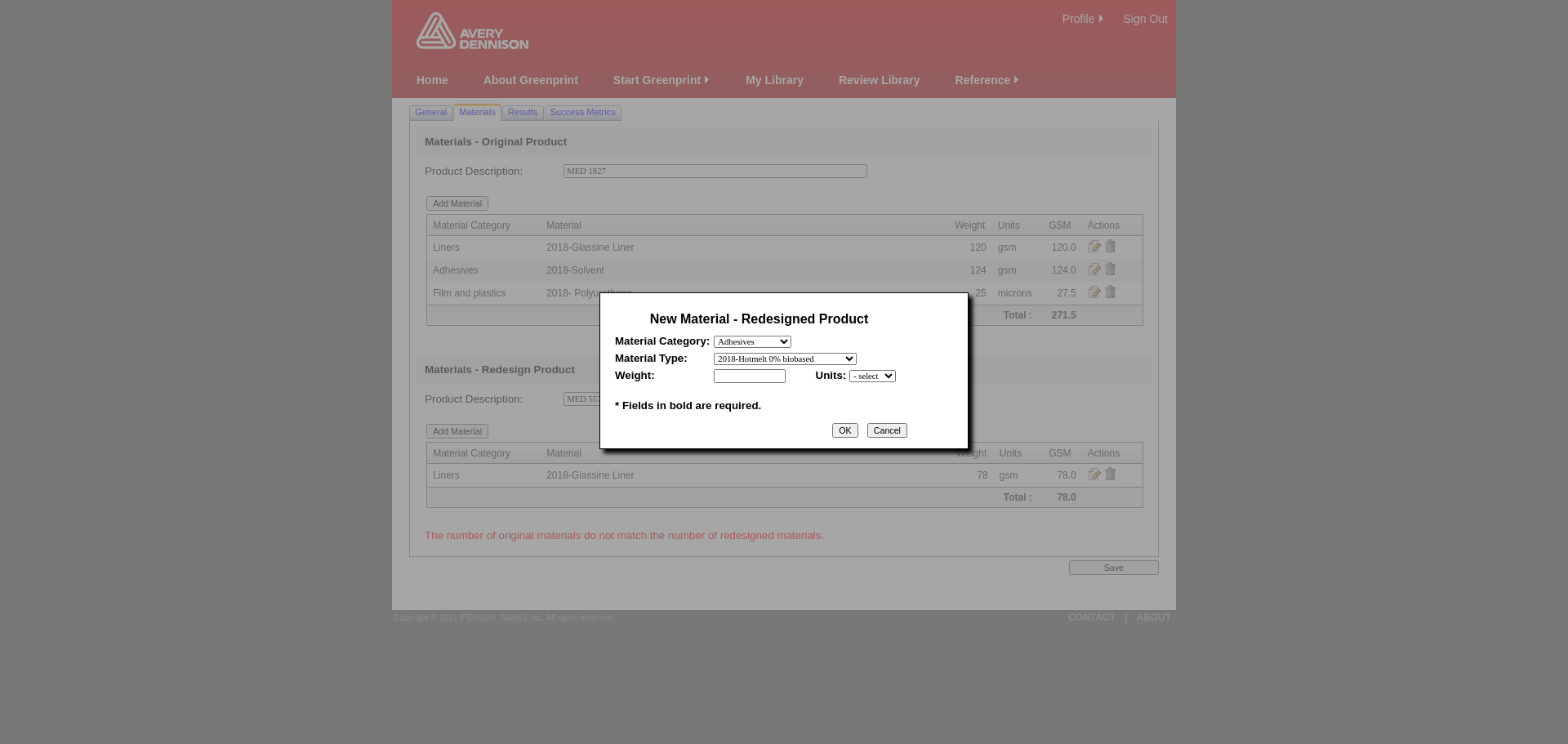
click at [714, 353] on select "- select 2018-Compostable Adhesive 2018-Emulsion 2018-Hotmelt 0% biobased 2018-…" at bounding box center [786, 359] width 143 height 12
click at [752, 378] on input "text" at bounding box center [750, 376] width 72 height 14
type input "40"
click at [861, 377] on select "- select mil lbs microns gsm" at bounding box center [872, 376] width 47 height 12
select select "5"
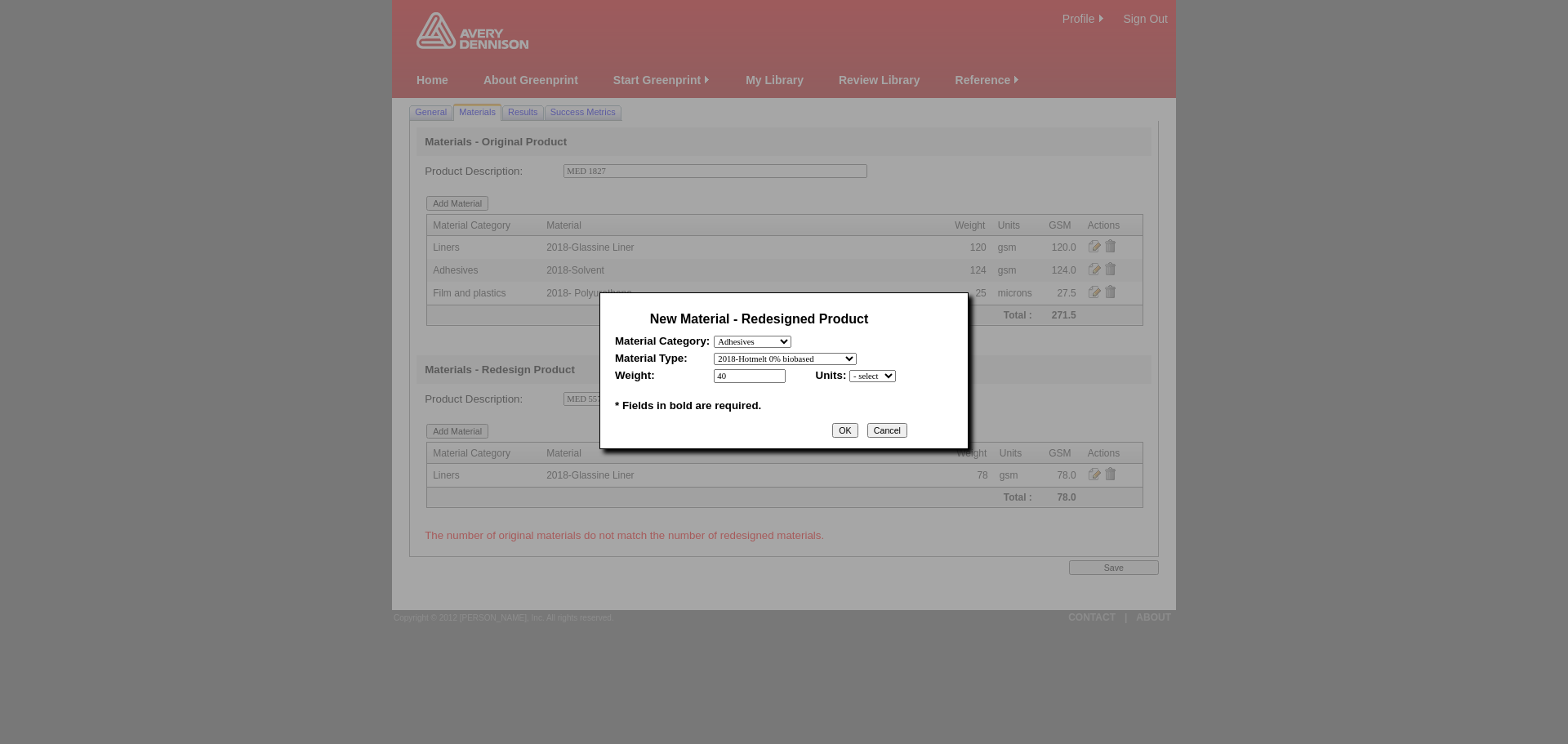
click at [849, 370] on select "- select mil lbs microns gsm" at bounding box center [872, 376] width 47 height 12
click at [851, 428] on input "OK" at bounding box center [845, 430] width 26 height 15
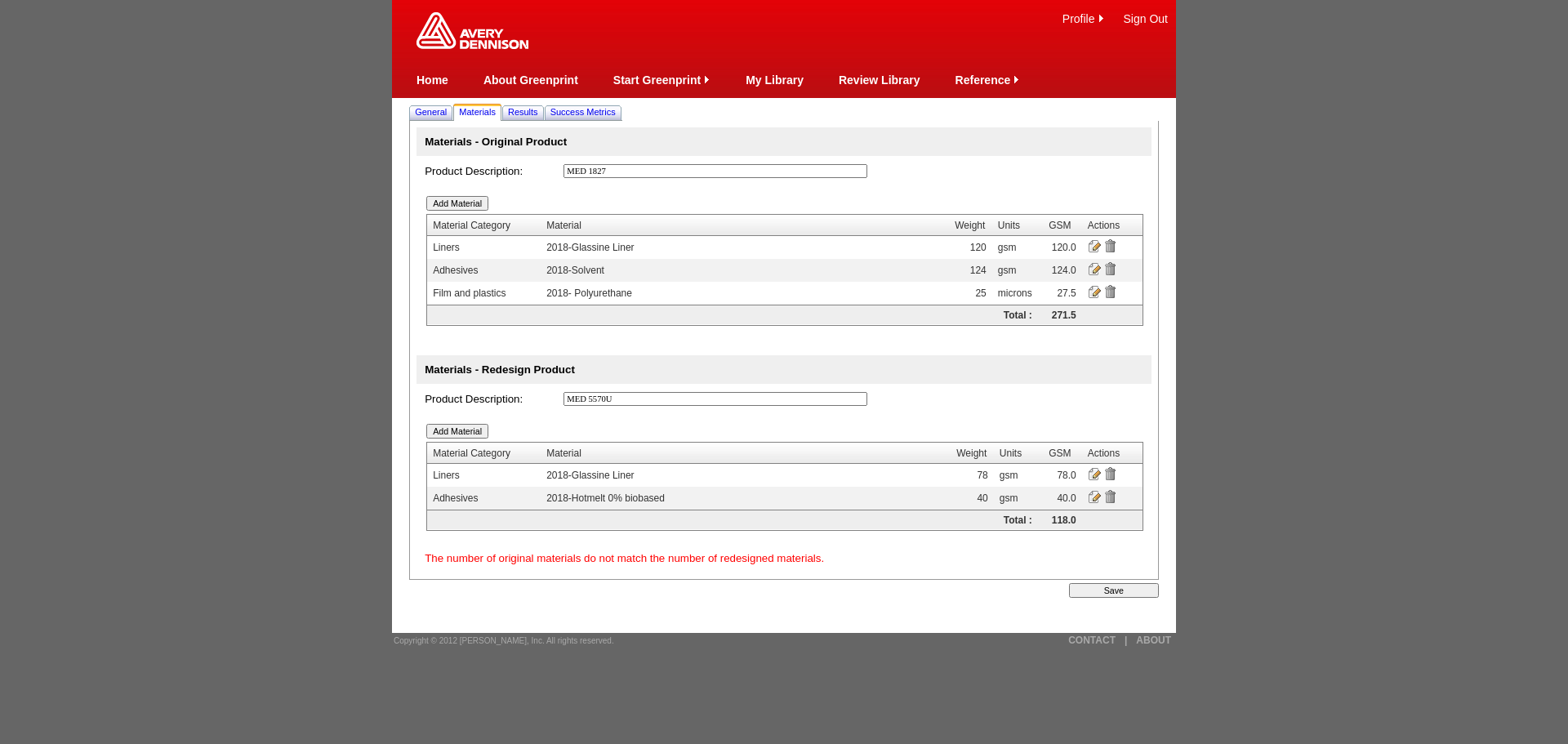
click at [467, 428] on input "Add Material" at bounding box center [457, 431] width 62 height 15
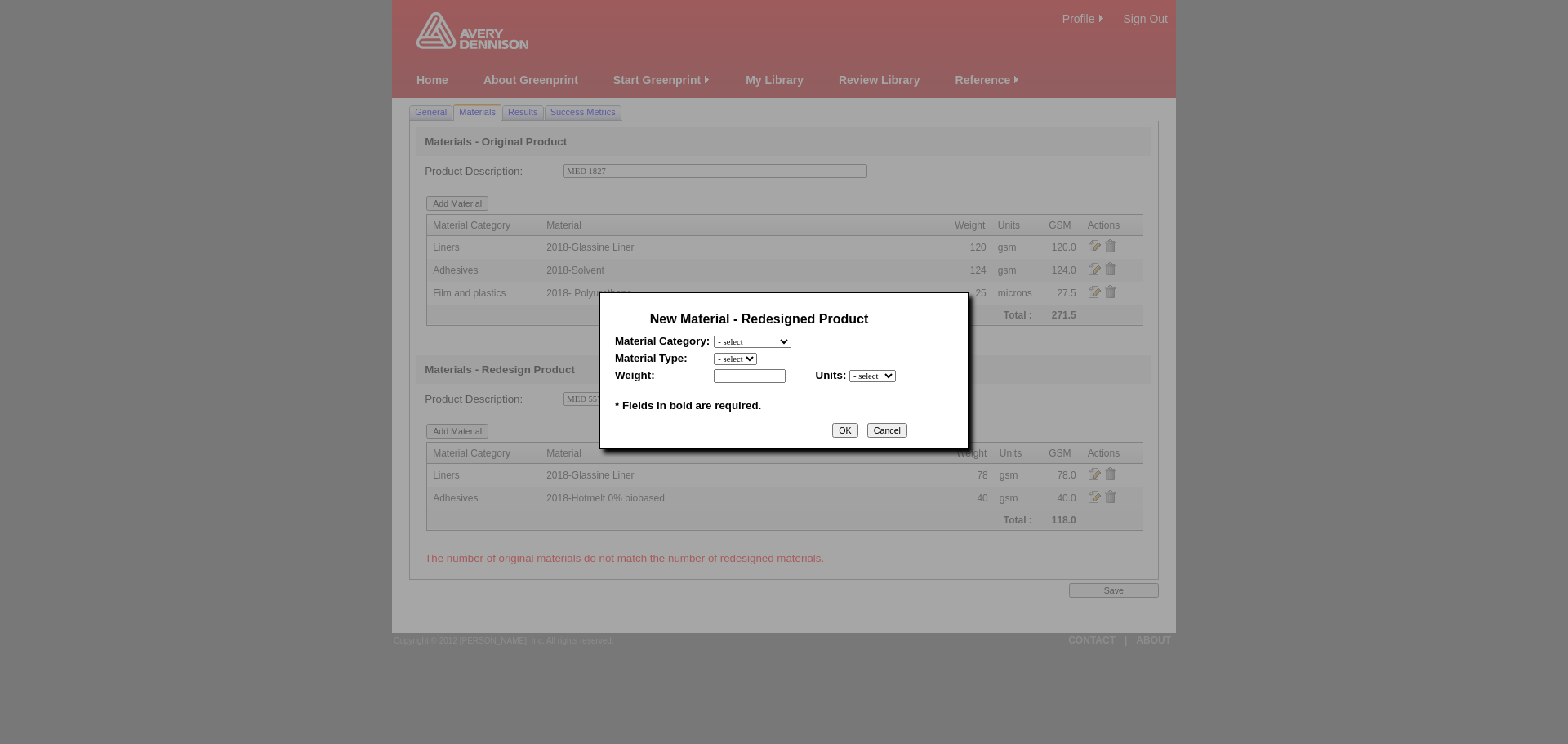
click at [791, 342] on select "- select Film and plastics Papers Liners Adhesives Miscellaneous" at bounding box center [753, 342] width 78 height 12
select select "1"
click at [714, 336] on select "- select Film and plastics Papers Liners Adhesives Miscellaneous" at bounding box center [753, 342] width 78 height 12
click at [760, 361] on select "- select 2018- Polyurethane 2018 PU Flex Clear 2018 PU Flex Pigmented 2018-Acry…" at bounding box center [806, 359] width 184 height 12
click at [714, 353] on select "- select 2018- Polyurethane 2018 PU Flex Clear 2018 PU Flex Pigmented 2018-Acry…" at bounding box center [806, 359] width 184 height 12
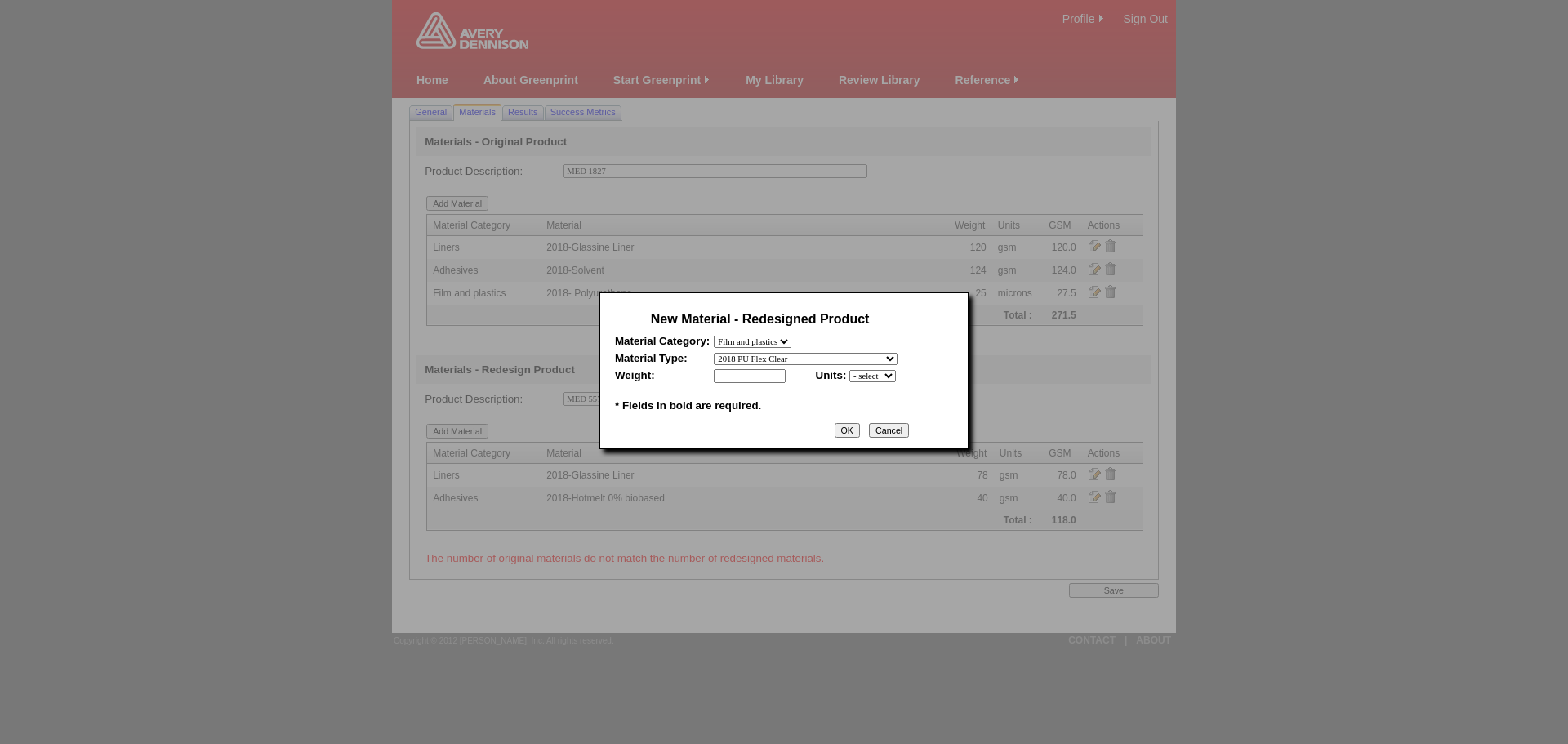
click at [823, 2] on div at bounding box center [784, 372] width 1568 height 744
click at [792, 356] on select "- select 2018- Polyurethane 2018 PU Flex Clear 2018 PU Flex Pigmented 2018-Acry…" at bounding box center [806, 359] width 184 height 12
select select "376"
click at [714, 353] on select "- select 2018- Polyurethane 2018 PU Flex Clear 2018 PU Flex Pigmented 2018-Acry…" at bounding box center [806, 359] width 184 height 12
click at [767, 381] on input "text" at bounding box center [750, 376] width 72 height 14
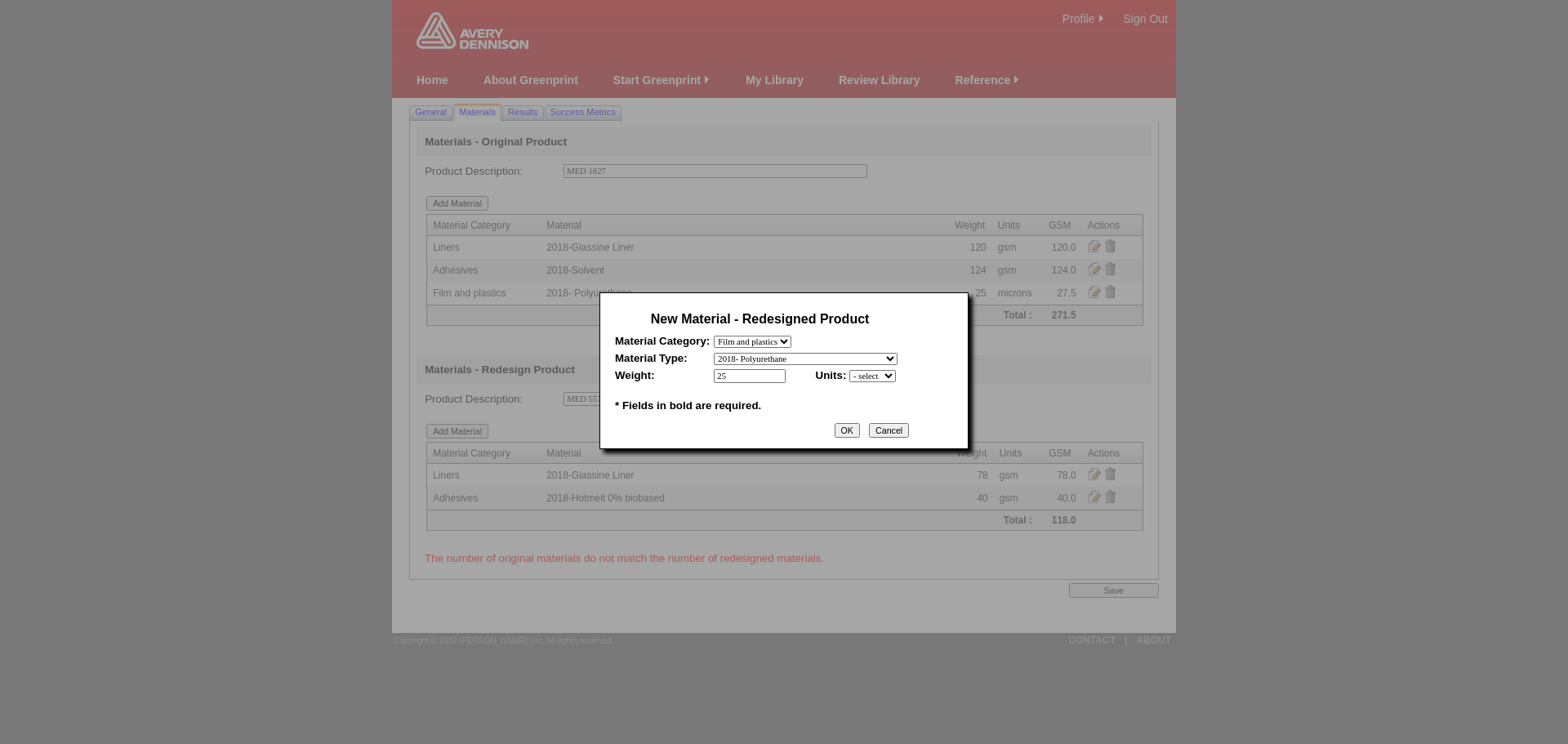
type input "25"
click at [865, 380] on select "- select mil lbs microns gsm" at bounding box center [872, 376] width 47 height 12
select select "3"
click at [849, 370] on select "- select mil lbs microns gsm" at bounding box center [872, 376] width 47 height 12
click at [856, 434] on input "OK" at bounding box center [847, 430] width 26 height 15
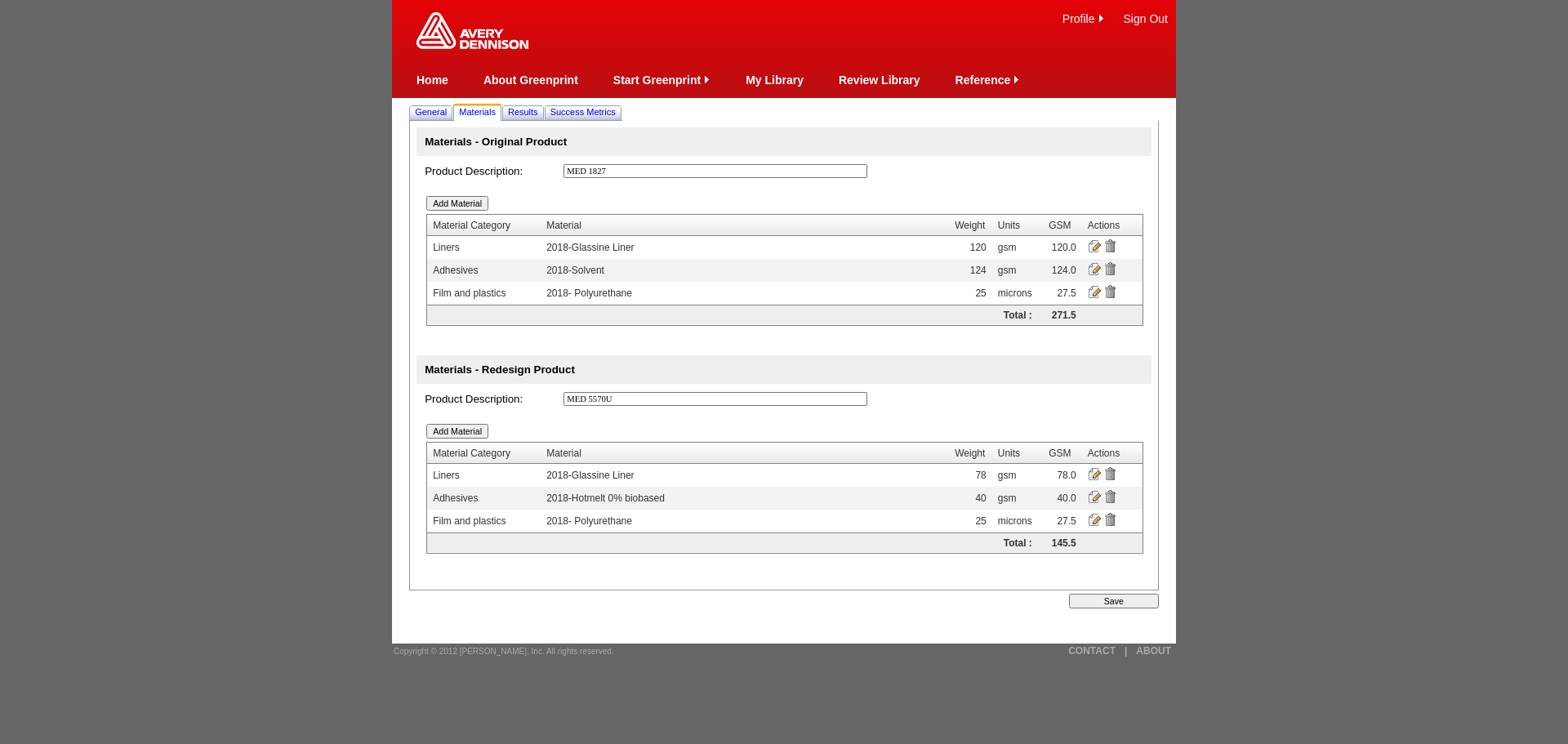
click at [1131, 601] on input "Save" at bounding box center [1115, 601] width 90 height 15
click at [529, 115] on span "Results" at bounding box center [523, 111] width 30 height 10
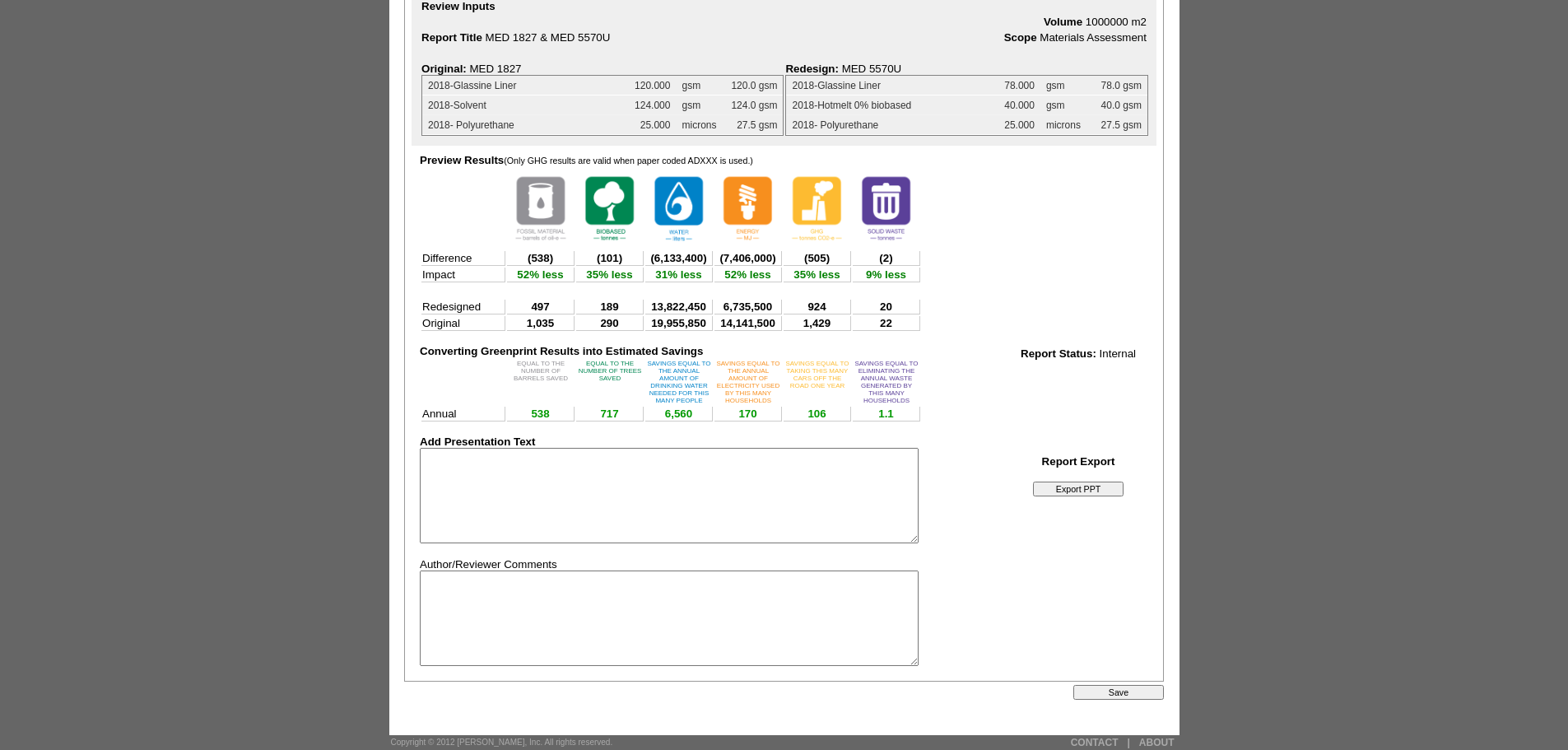
scroll to position [171, 0]
click at [1082, 482] on input "Export PPT" at bounding box center [1079, 489] width 91 height 15
